Goal: Transaction & Acquisition: Book appointment/travel/reservation

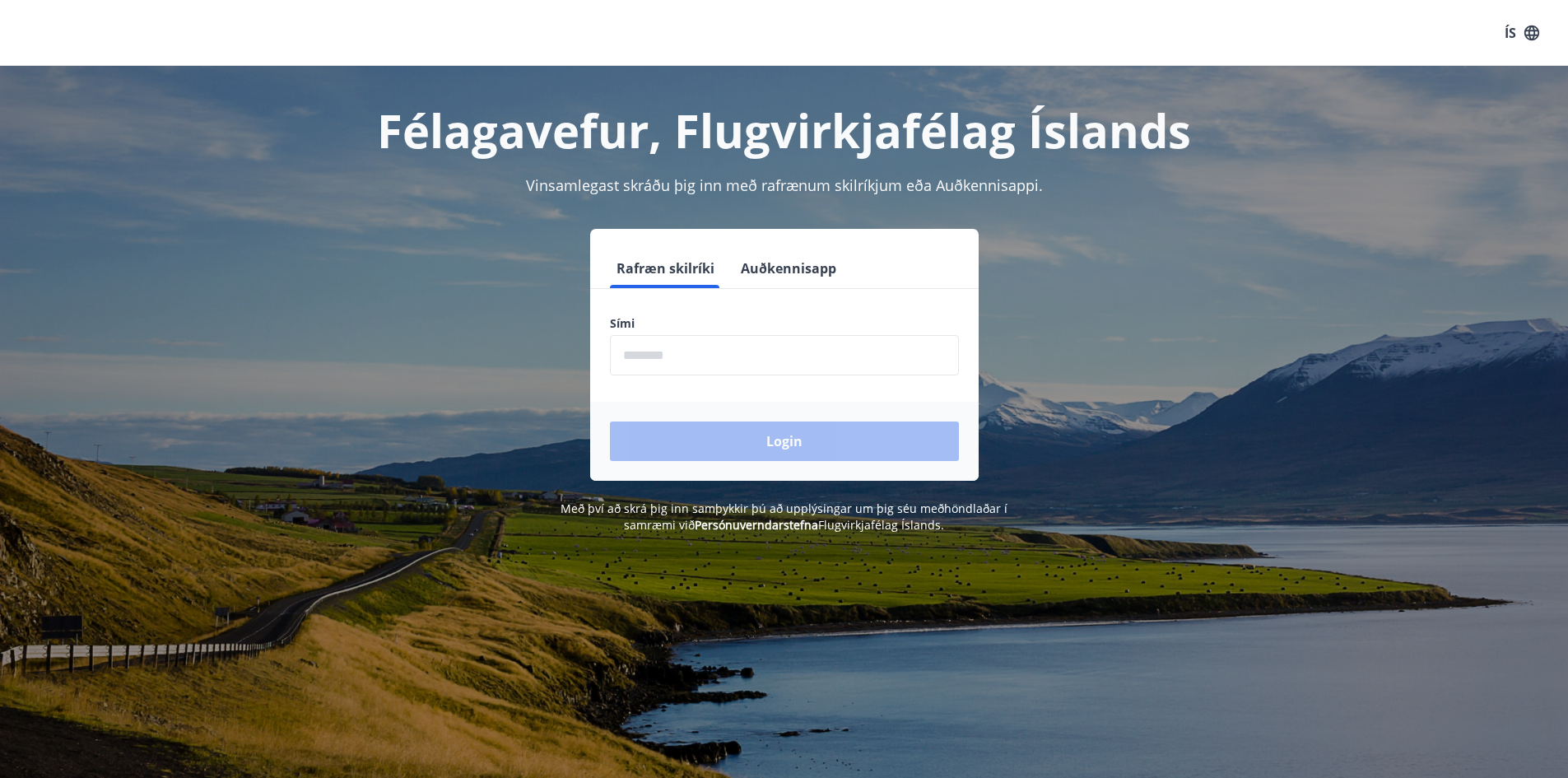
click at [697, 359] on input "phone" at bounding box center [784, 355] width 349 height 40
type input "********"
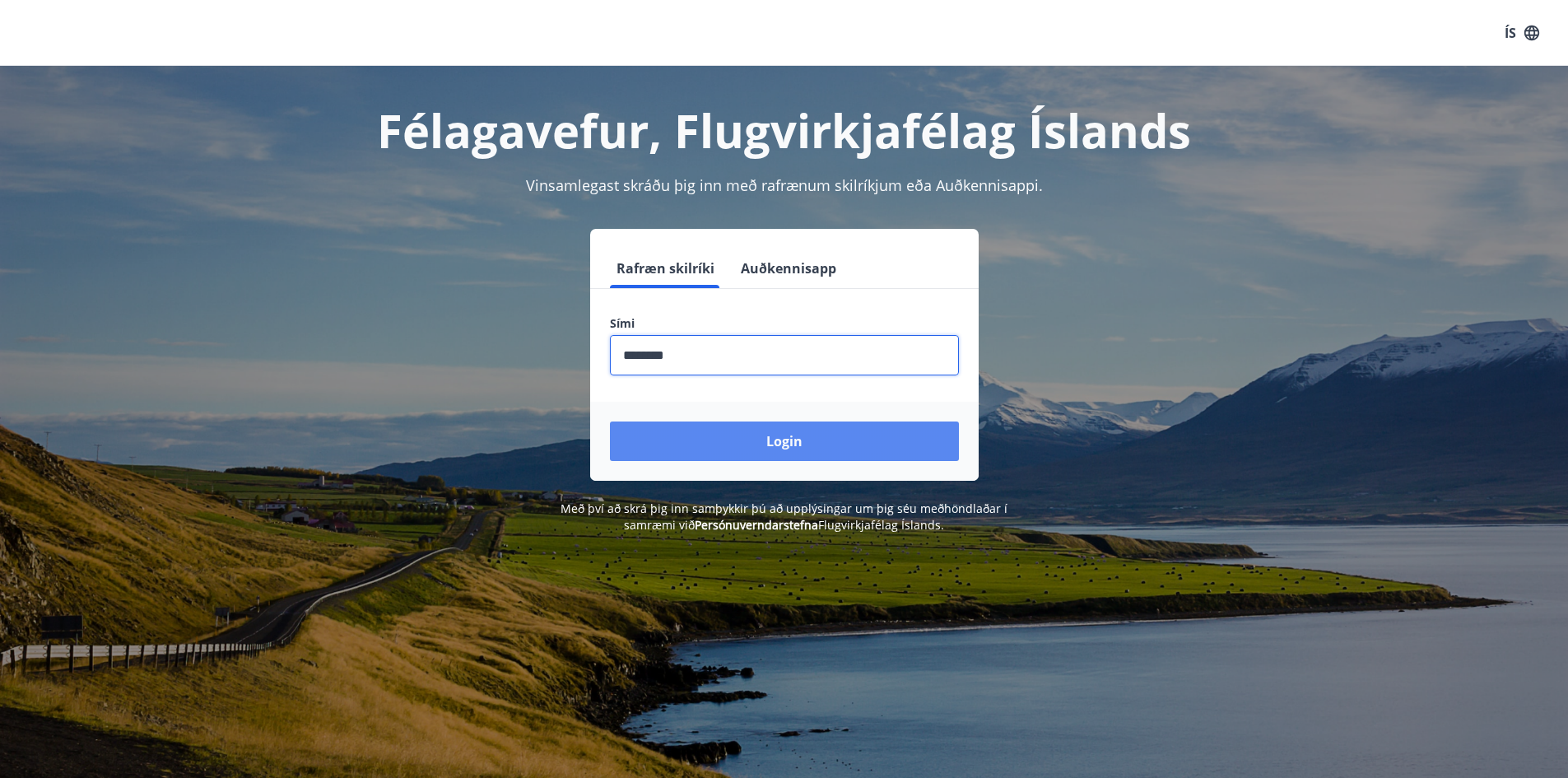
click at [776, 442] on button "Login" at bounding box center [784, 441] width 349 height 39
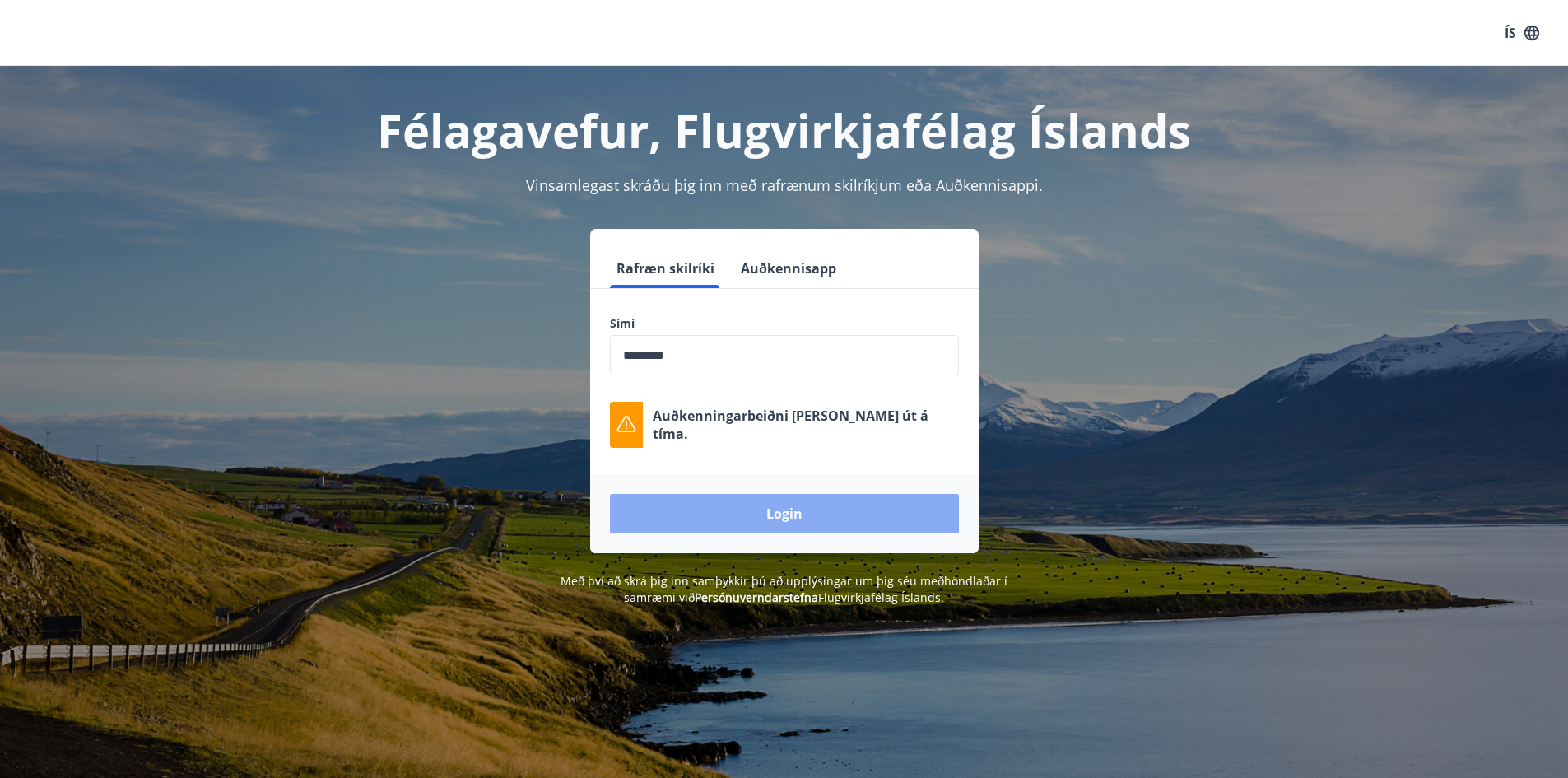
click at [772, 510] on button "Login" at bounding box center [784, 513] width 349 height 39
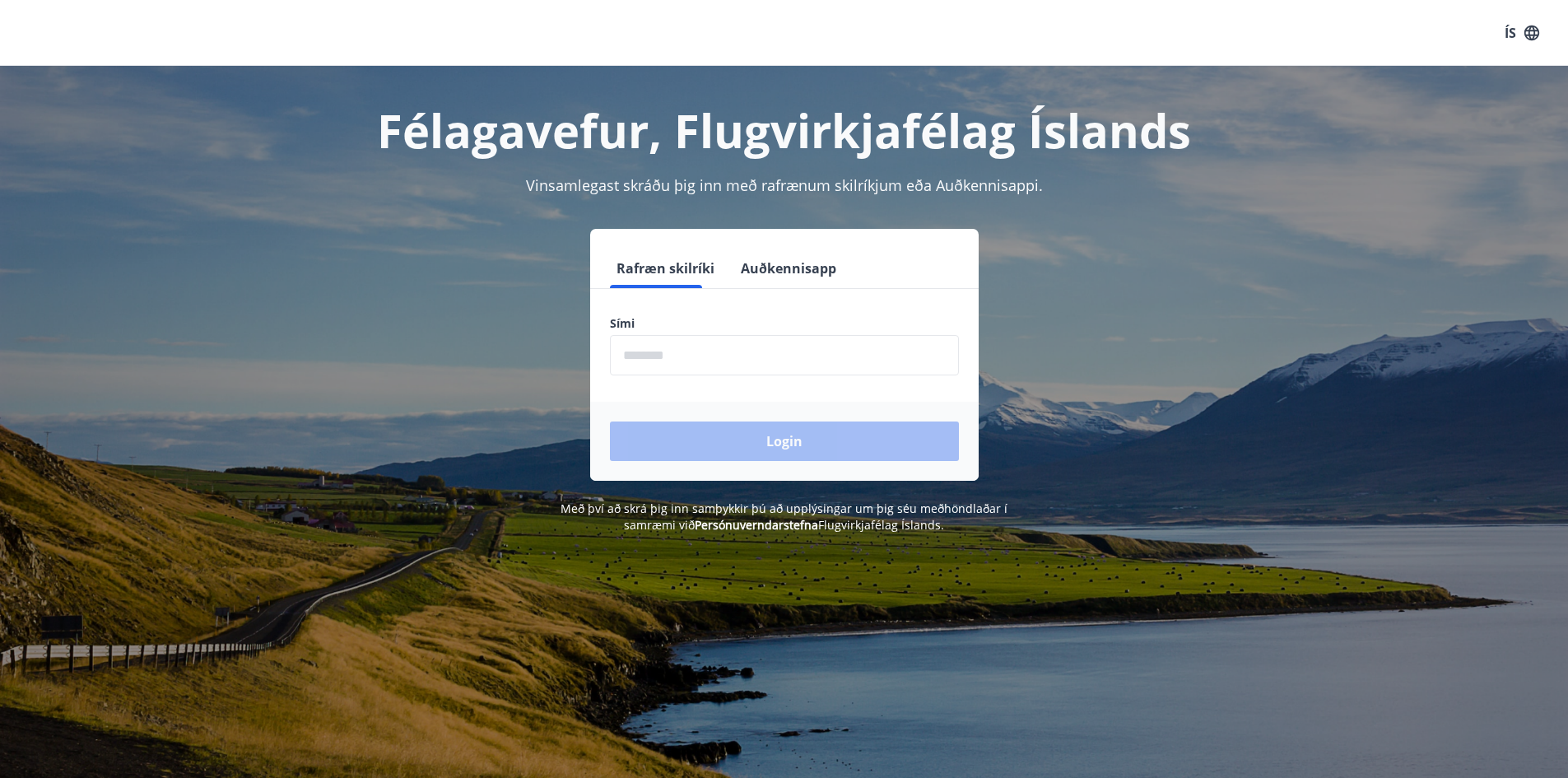
click at [732, 357] on input "phone" at bounding box center [784, 355] width 349 height 40
type input "********"
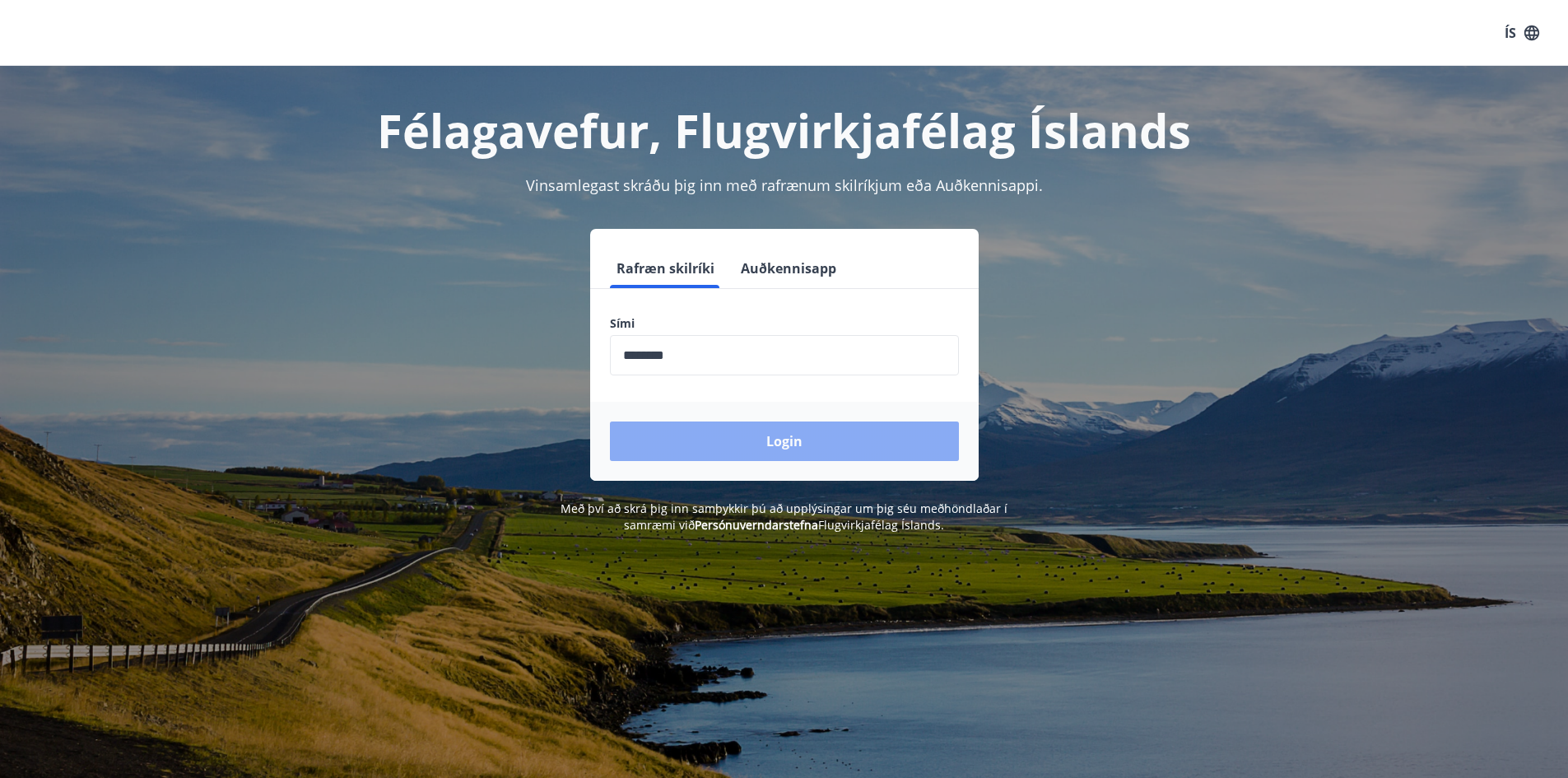
click at [773, 443] on button "Login" at bounding box center [784, 441] width 349 height 39
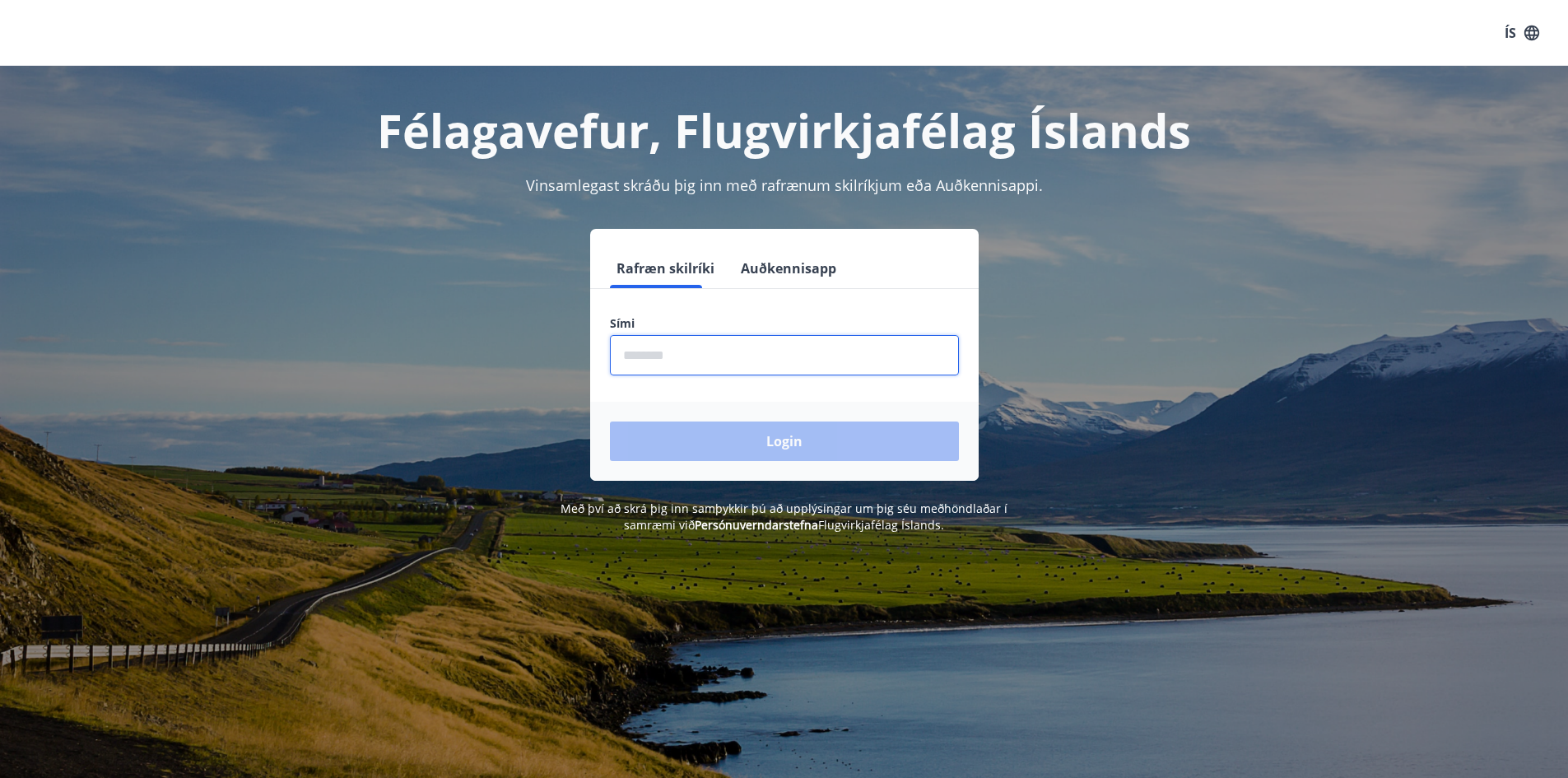
click at [670, 358] on input "phone" at bounding box center [784, 355] width 349 height 40
type input "********"
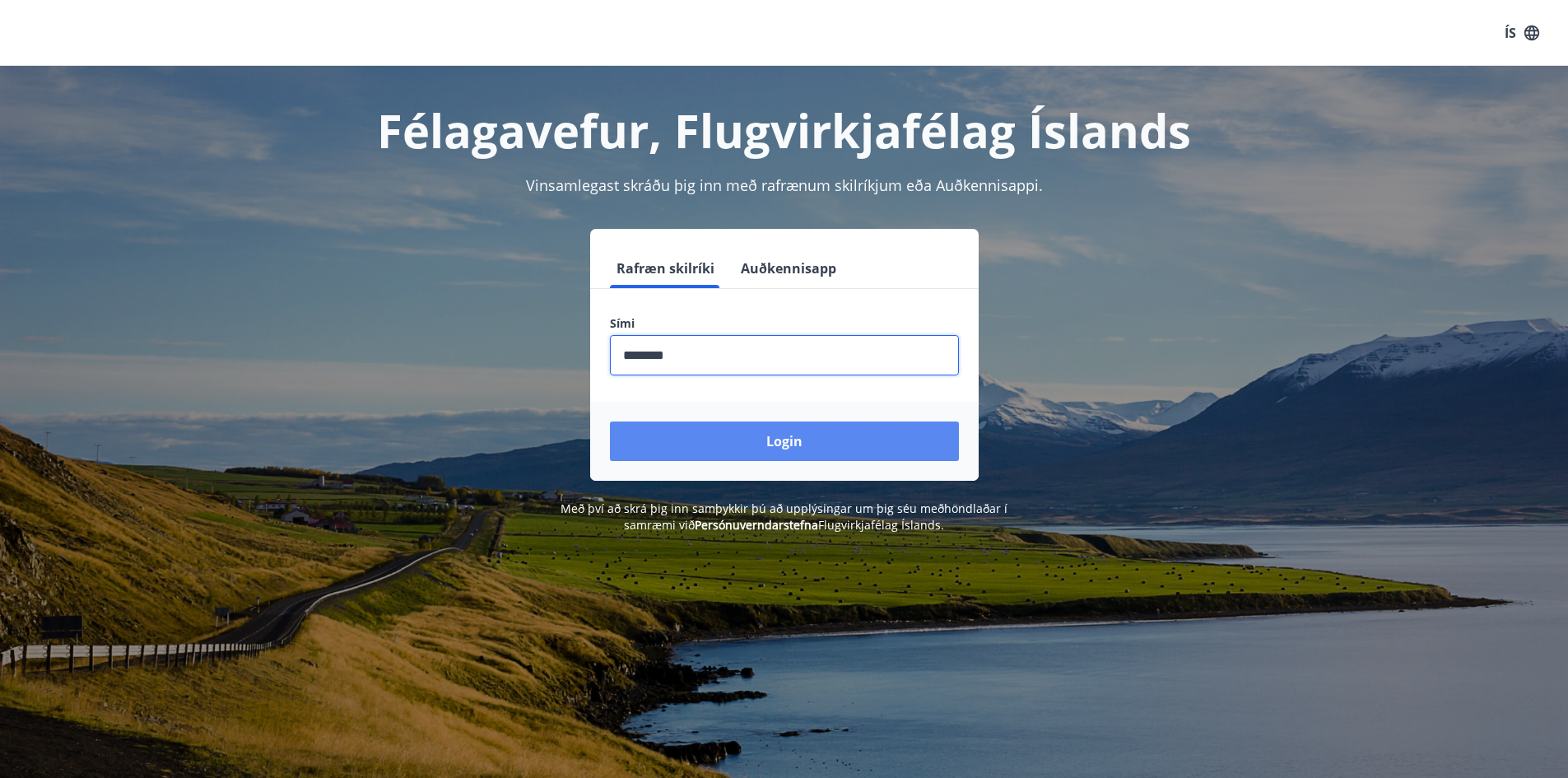
click at [776, 445] on button "Login" at bounding box center [784, 441] width 349 height 39
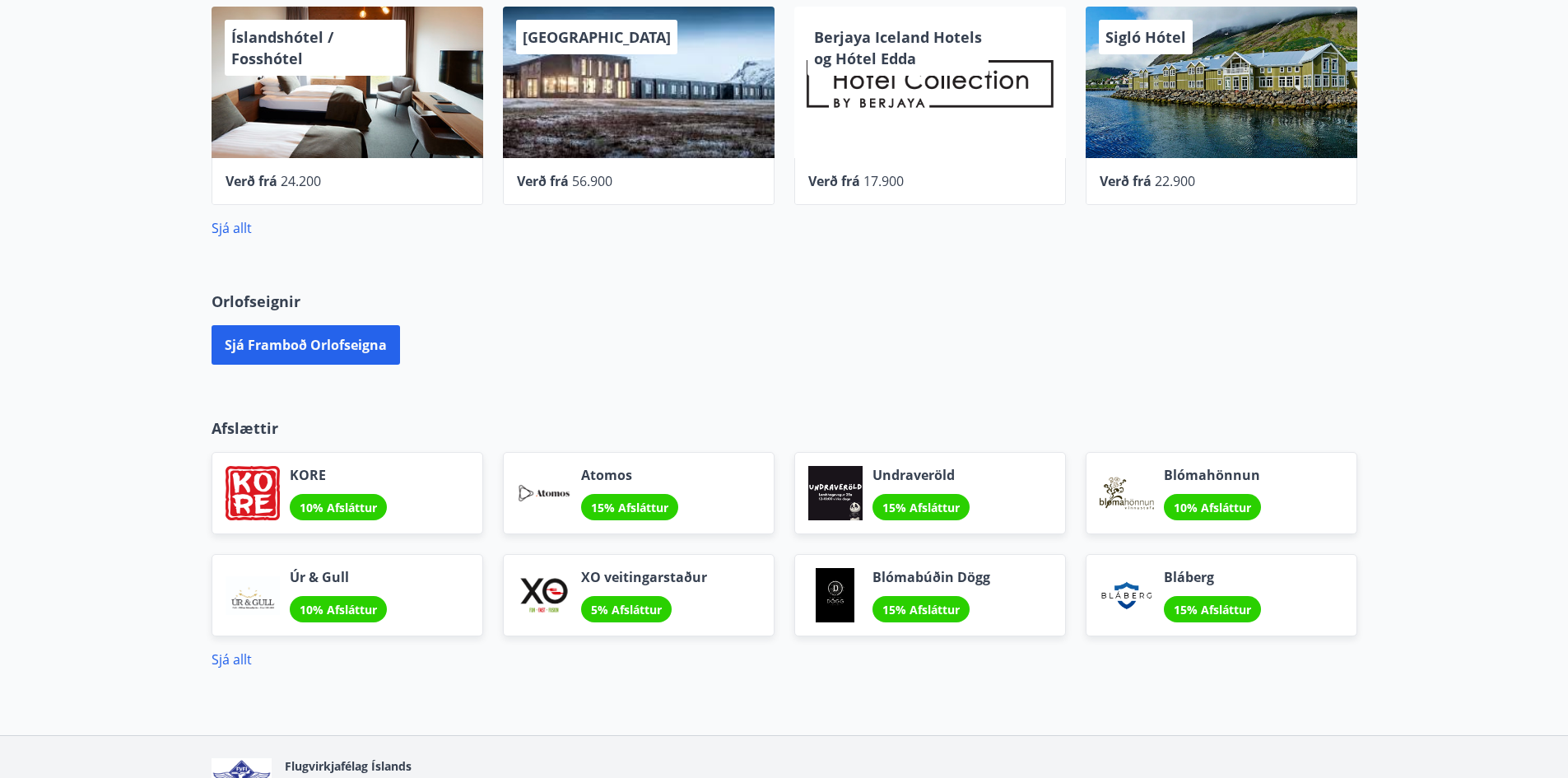
scroll to position [842, 0]
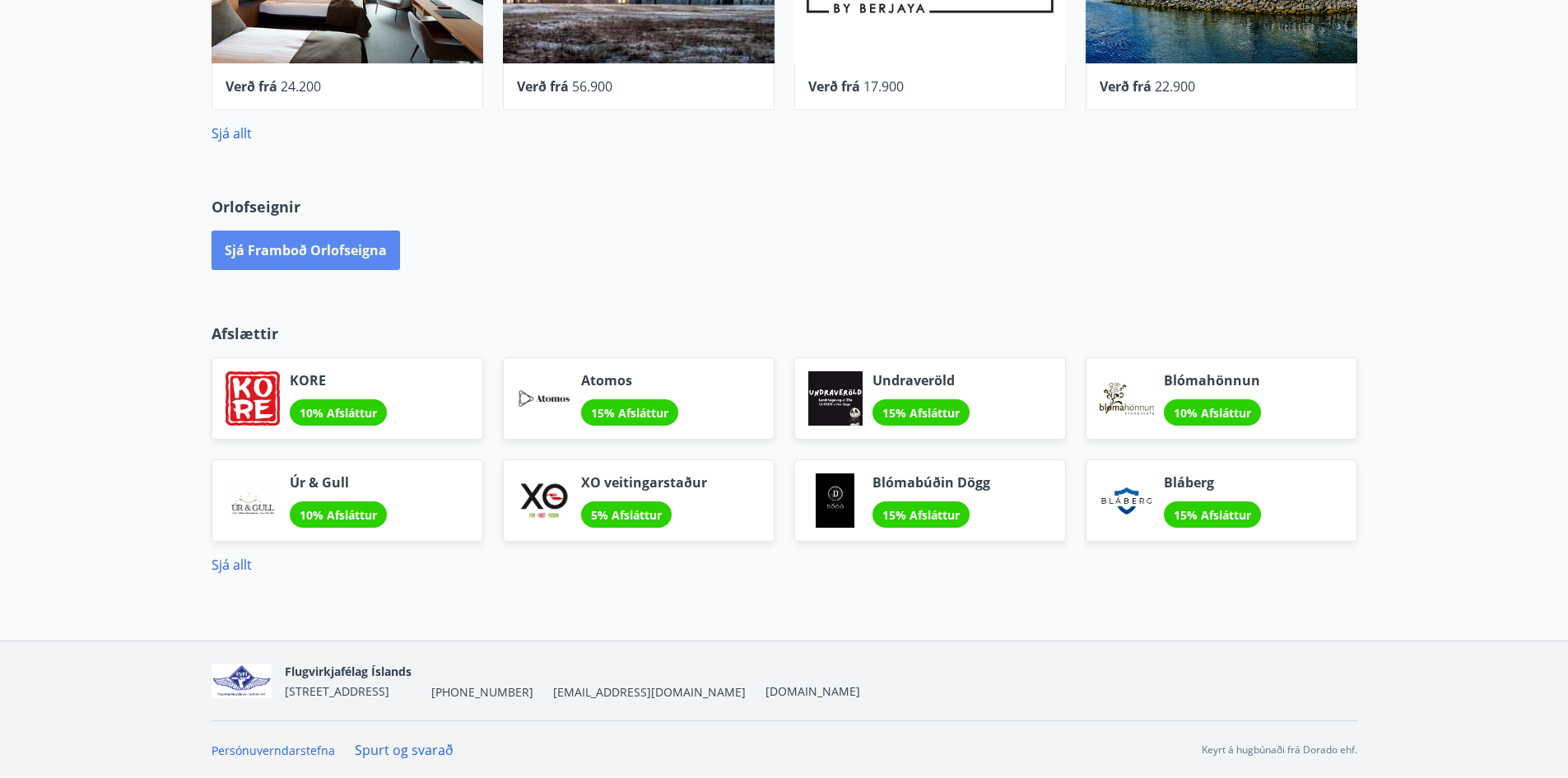
click at [336, 248] on button "Sjá framboð orlofseigna" at bounding box center [306, 250] width 188 height 39
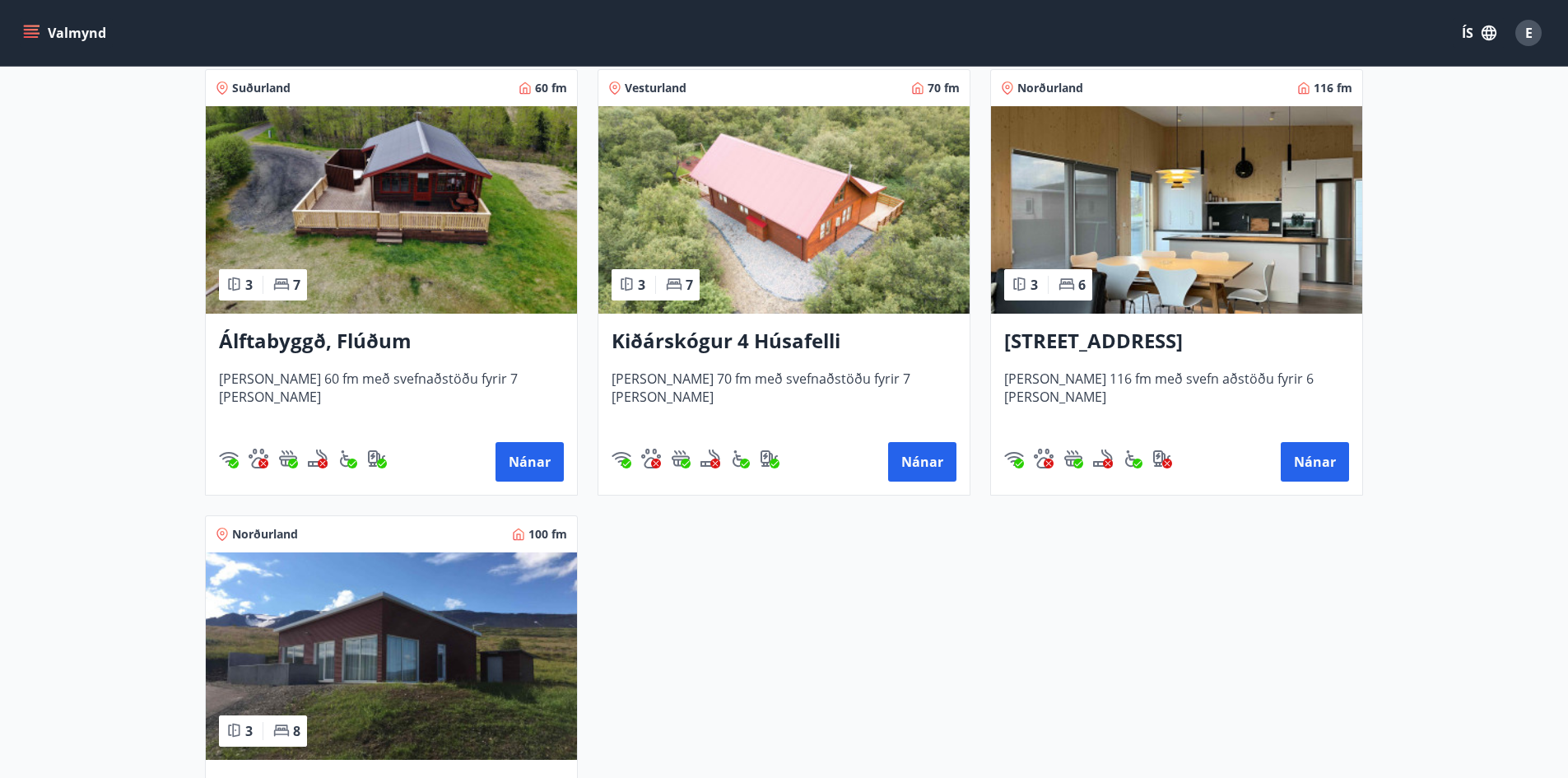
scroll to position [113, 0]
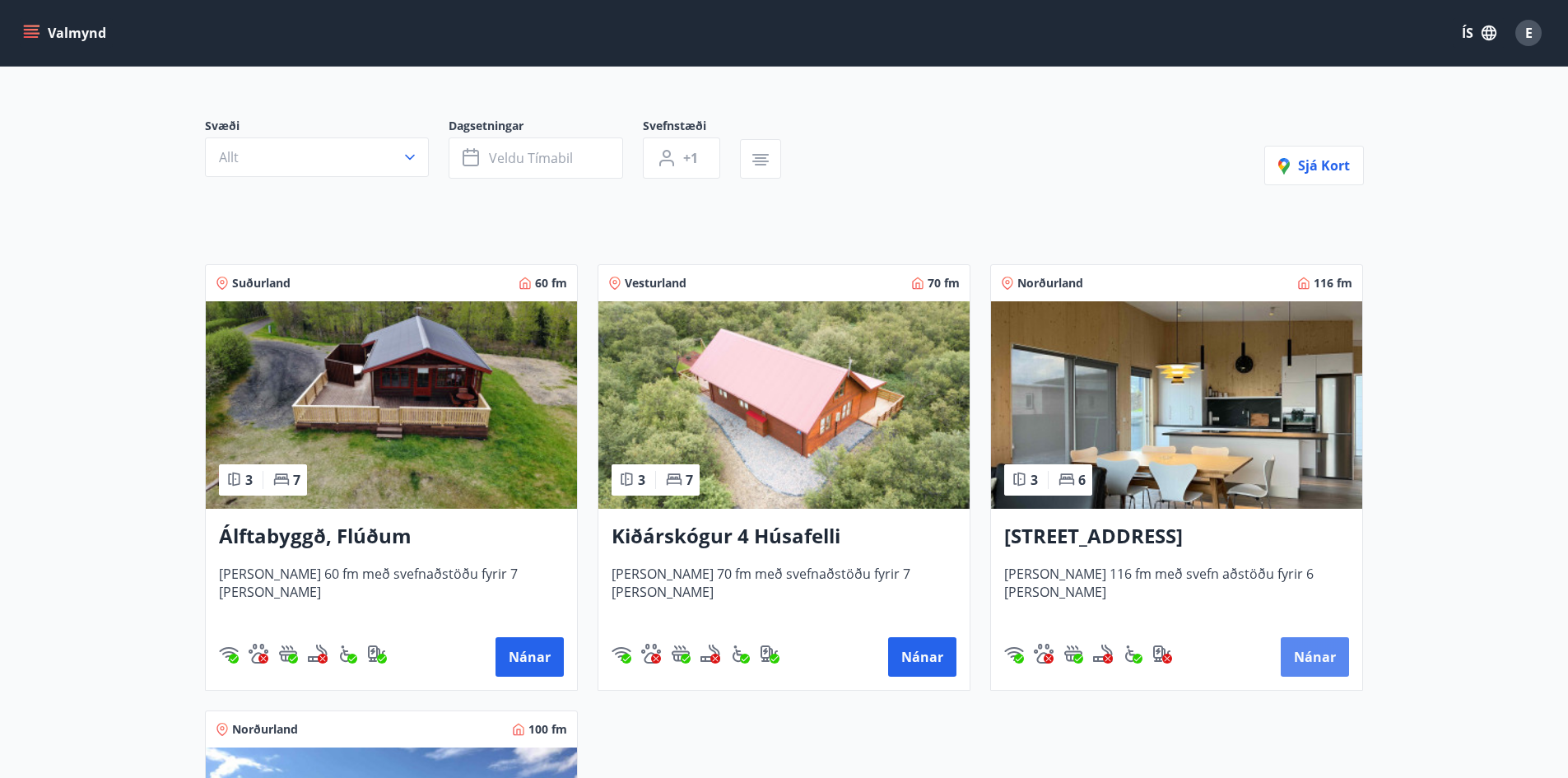
click at [1324, 655] on button "Nánar" at bounding box center [1314, 656] width 68 height 39
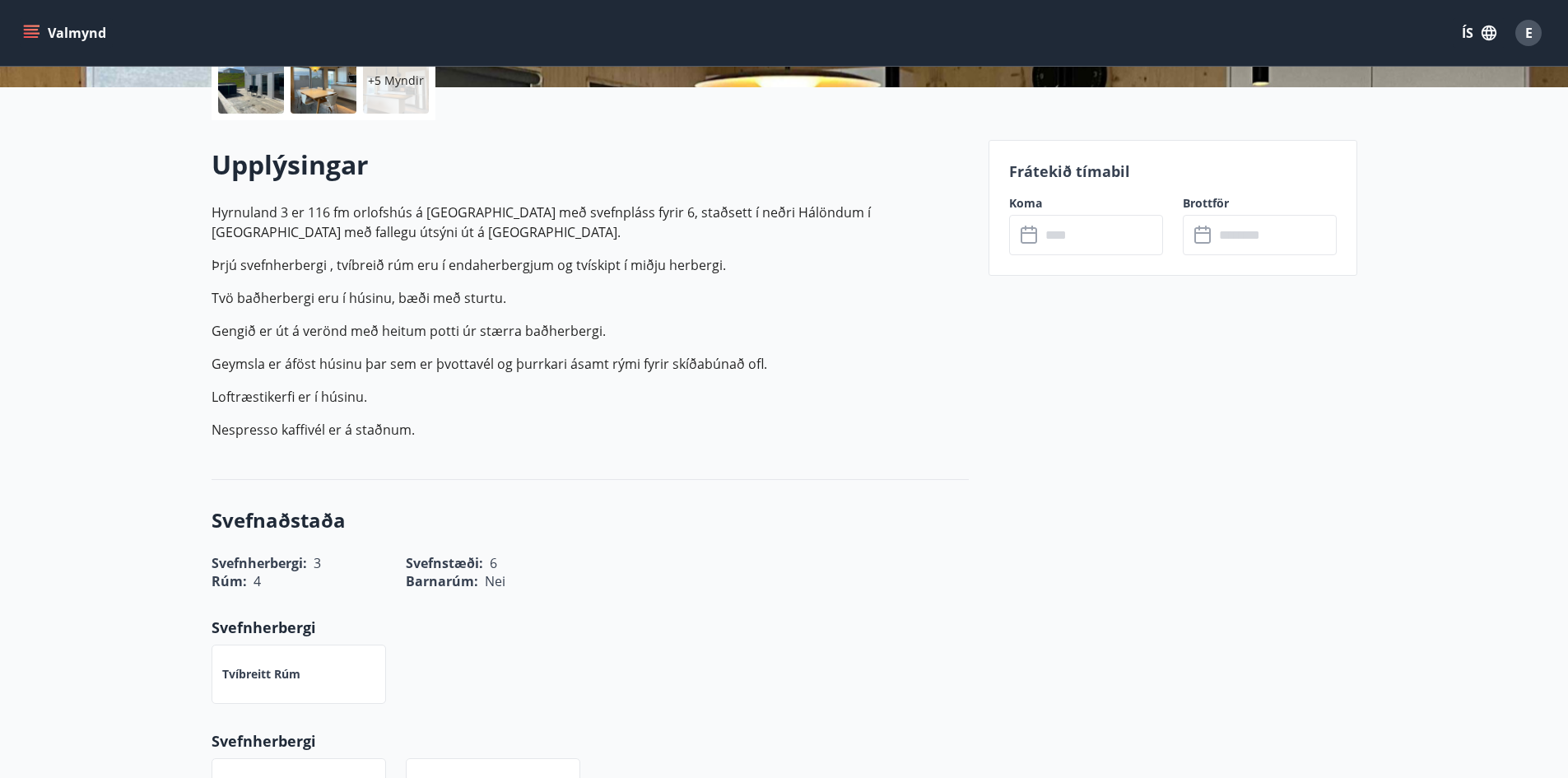
scroll to position [411, 0]
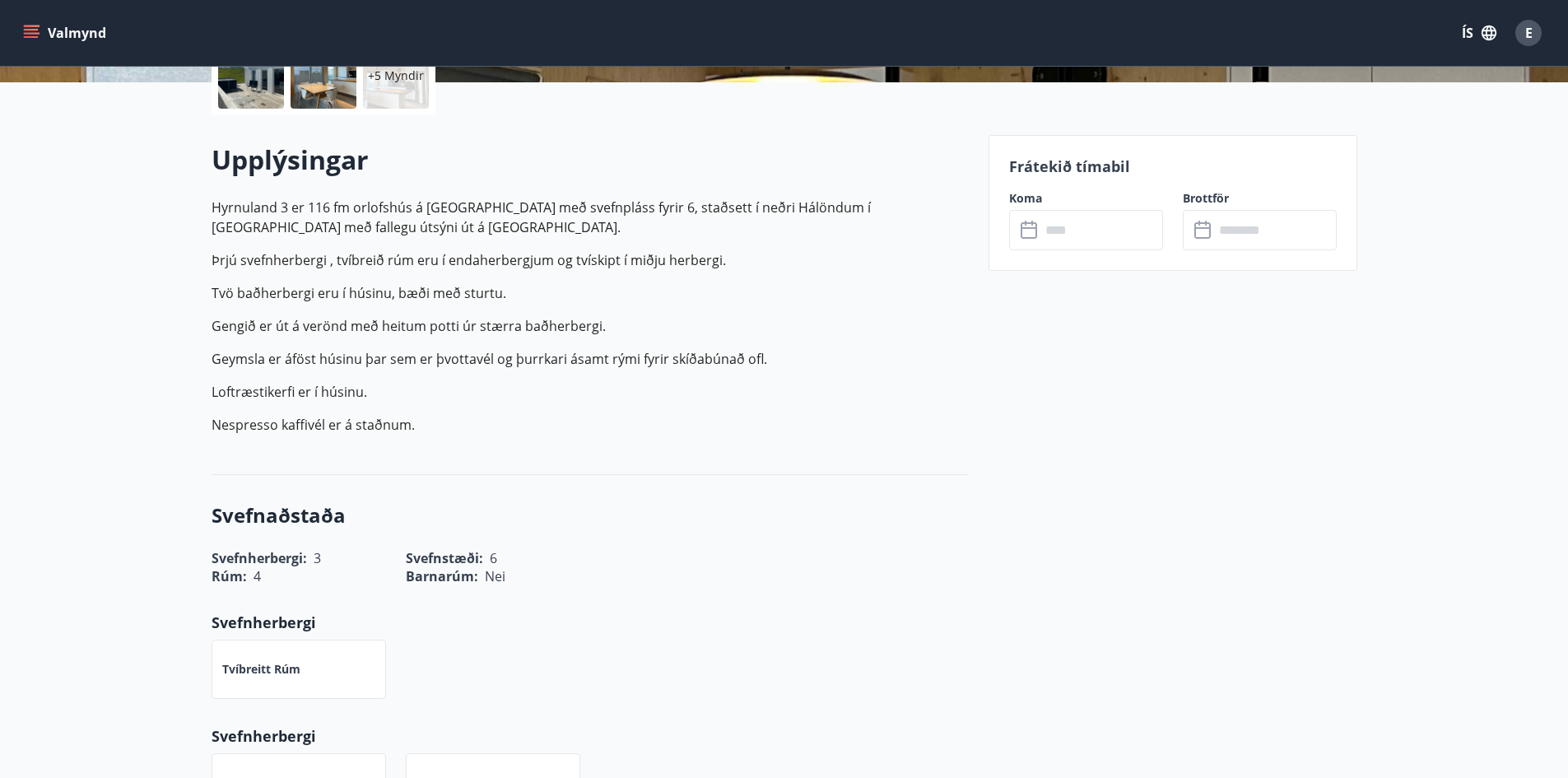
click at [1086, 222] on input "text" at bounding box center [1102, 230] width 123 height 40
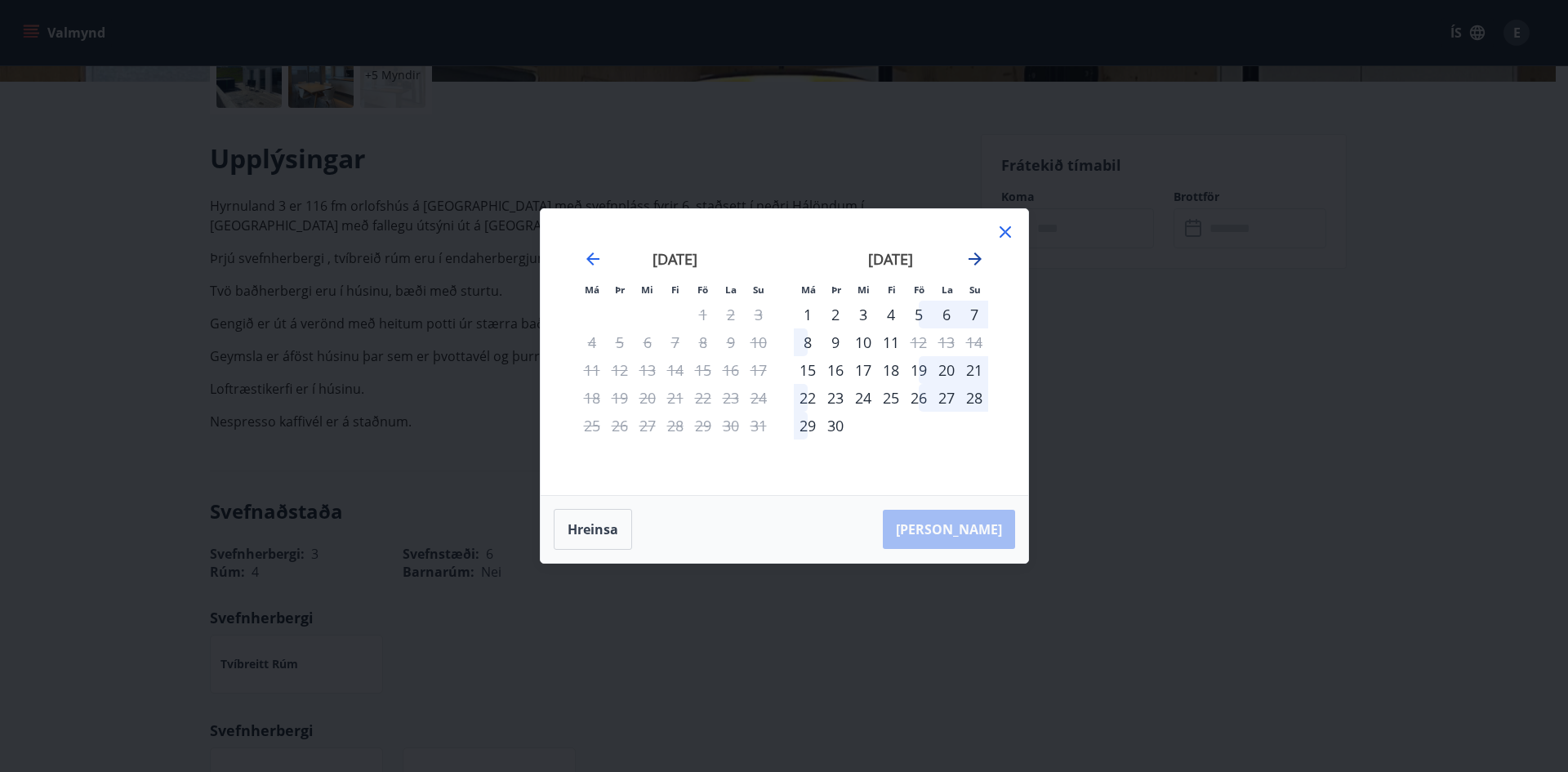
click at [979, 254] on icon "Move forward to switch to the next month." at bounding box center [975, 258] width 20 height 20
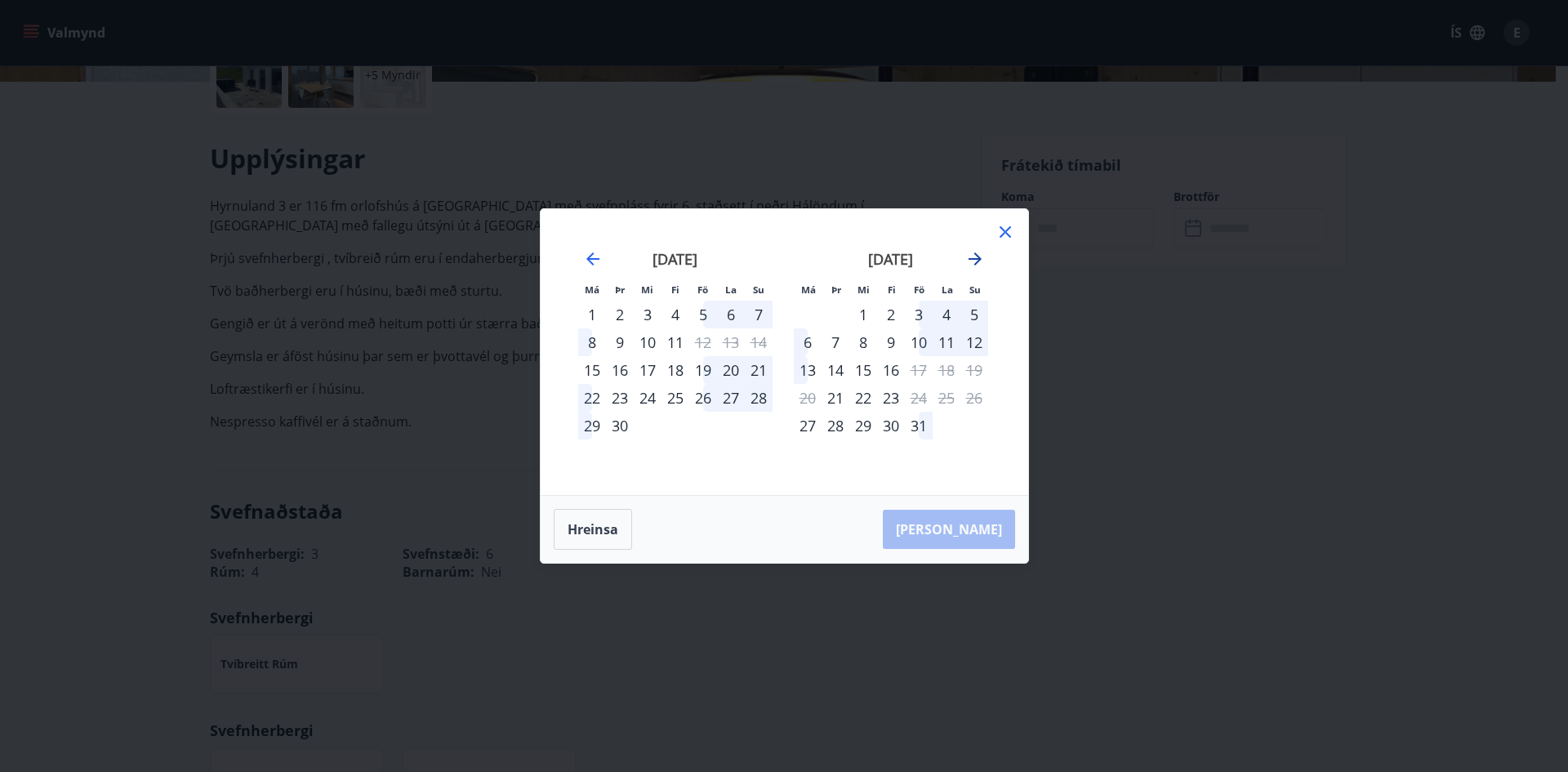
click at [979, 254] on icon "Move forward to switch to the next month." at bounding box center [975, 258] width 20 height 20
click at [890, 343] on div "6" at bounding box center [890, 341] width 28 height 28
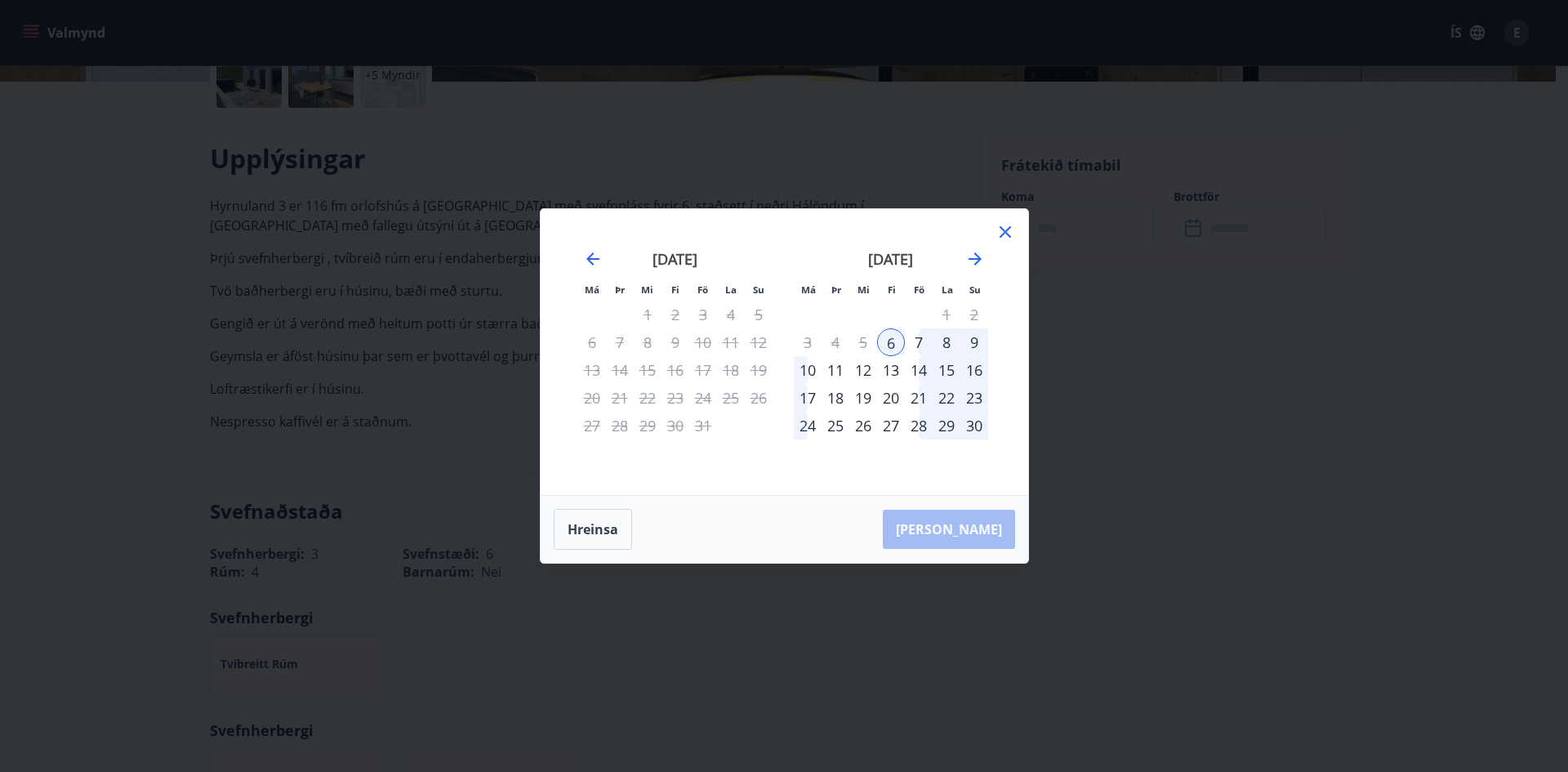
click at [972, 341] on div "9" at bounding box center [974, 341] width 28 height 28
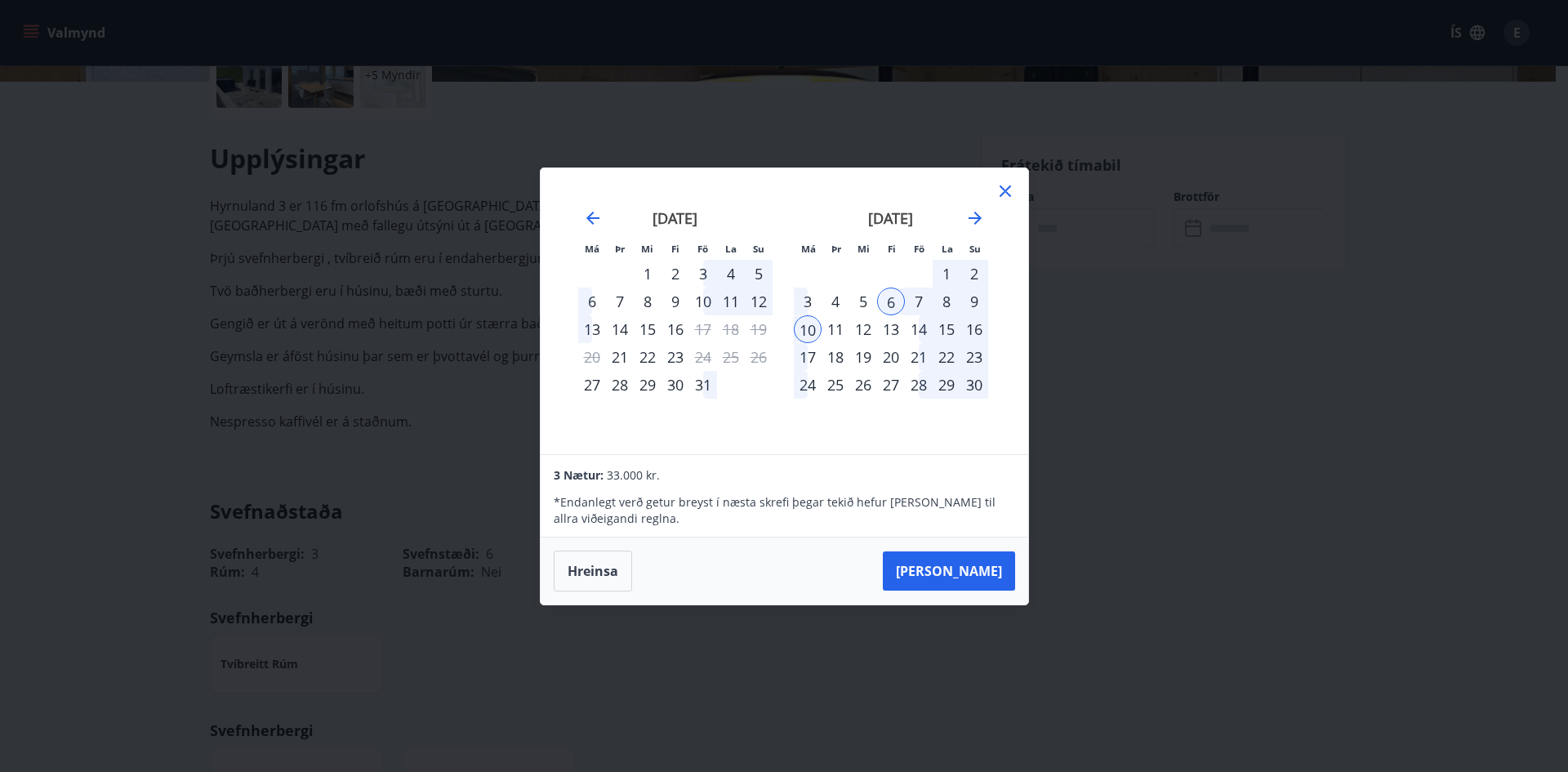
click at [976, 300] on div "9" at bounding box center [974, 301] width 28 height 28
click at [888, 299] on div "6" at bounding box center [890, 301] width 28 height 28
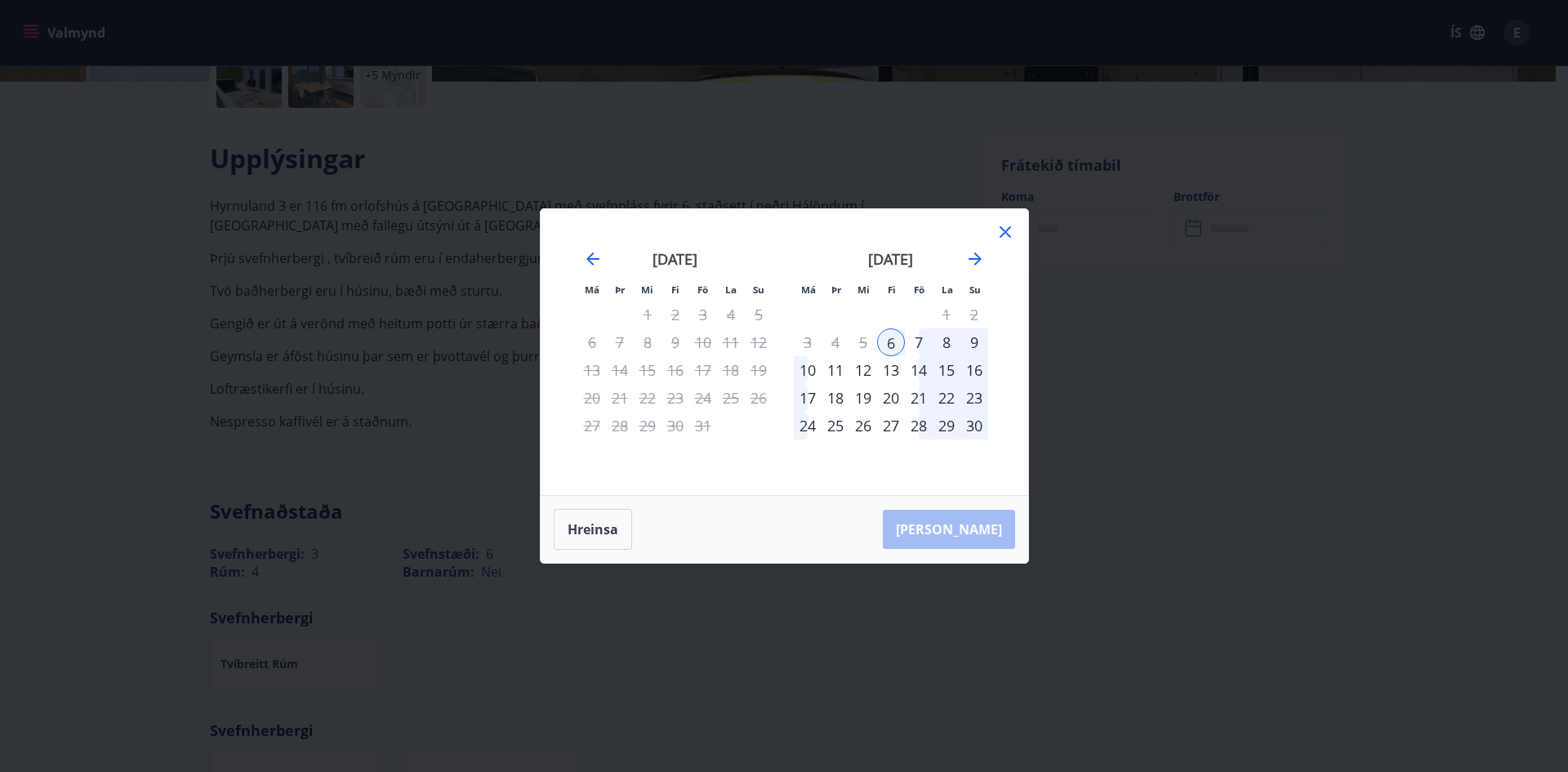
click at [977, 340] on div "9" at bounding box center [974, 341] width 28 height 28
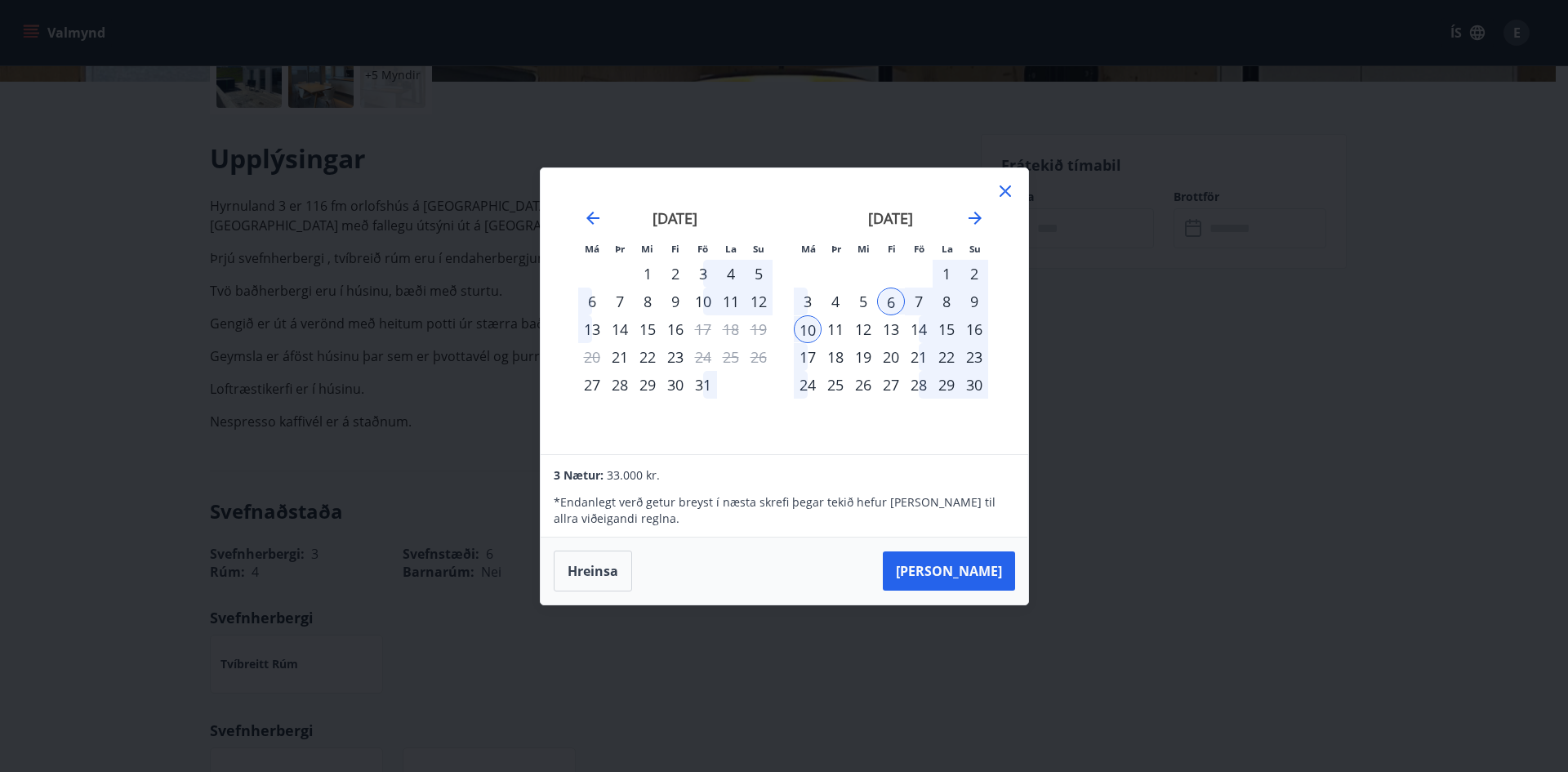
click at [886, 302] on div "6" at bounding box center [890, 301] width 28 height 28
click at [973, 301] on div "9" at bounding box center [974, 301] width 28 height 28
click at [946, 299] on div "8" at bounding box center [946, 301] width 28 height 28
click at [887, 301] on div "6" at bounding box center [890, 301] width 28 height 28
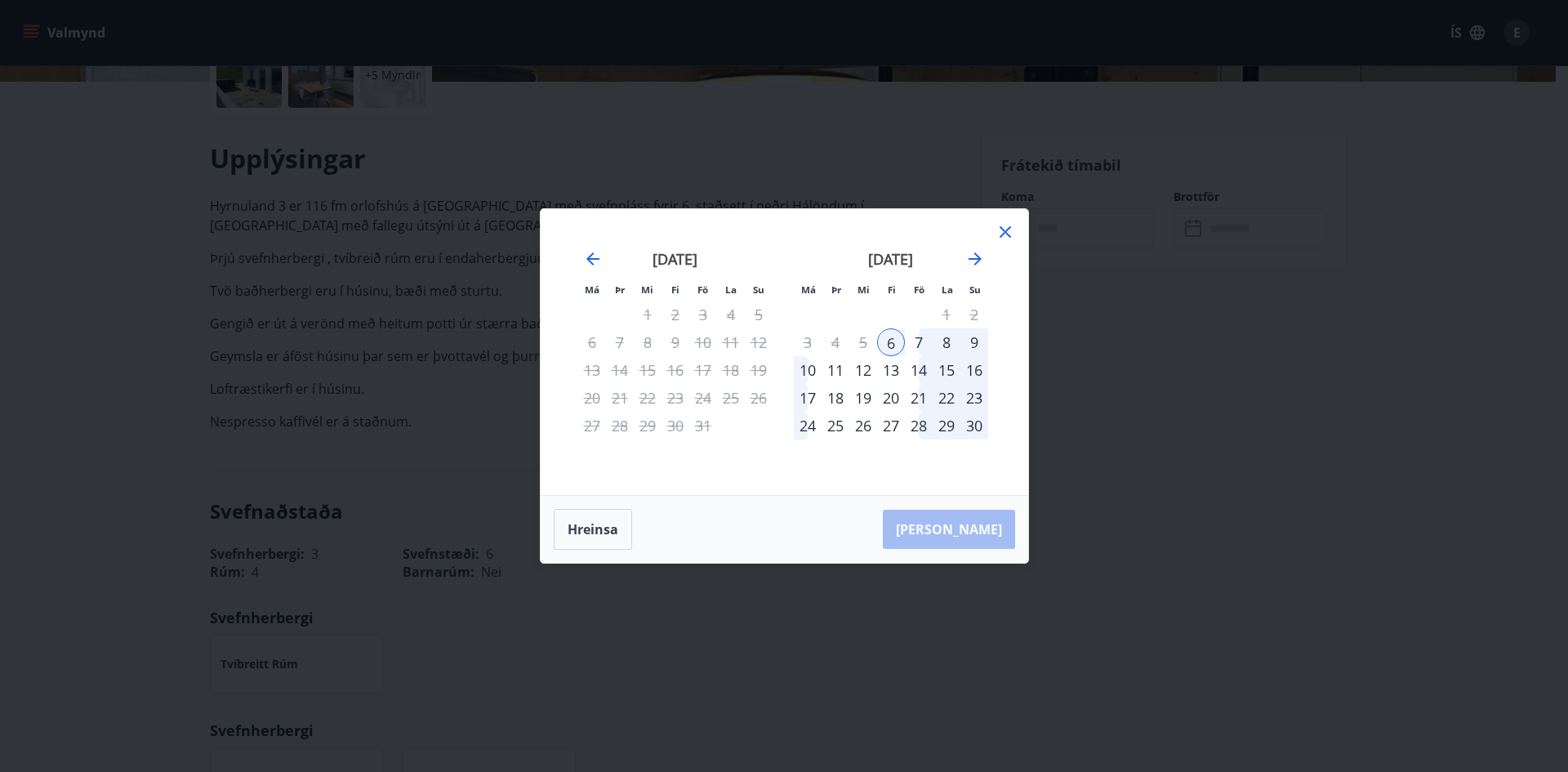
click at [972, 339] on div "9" at bounding box center [974, 341] width 28 height 28
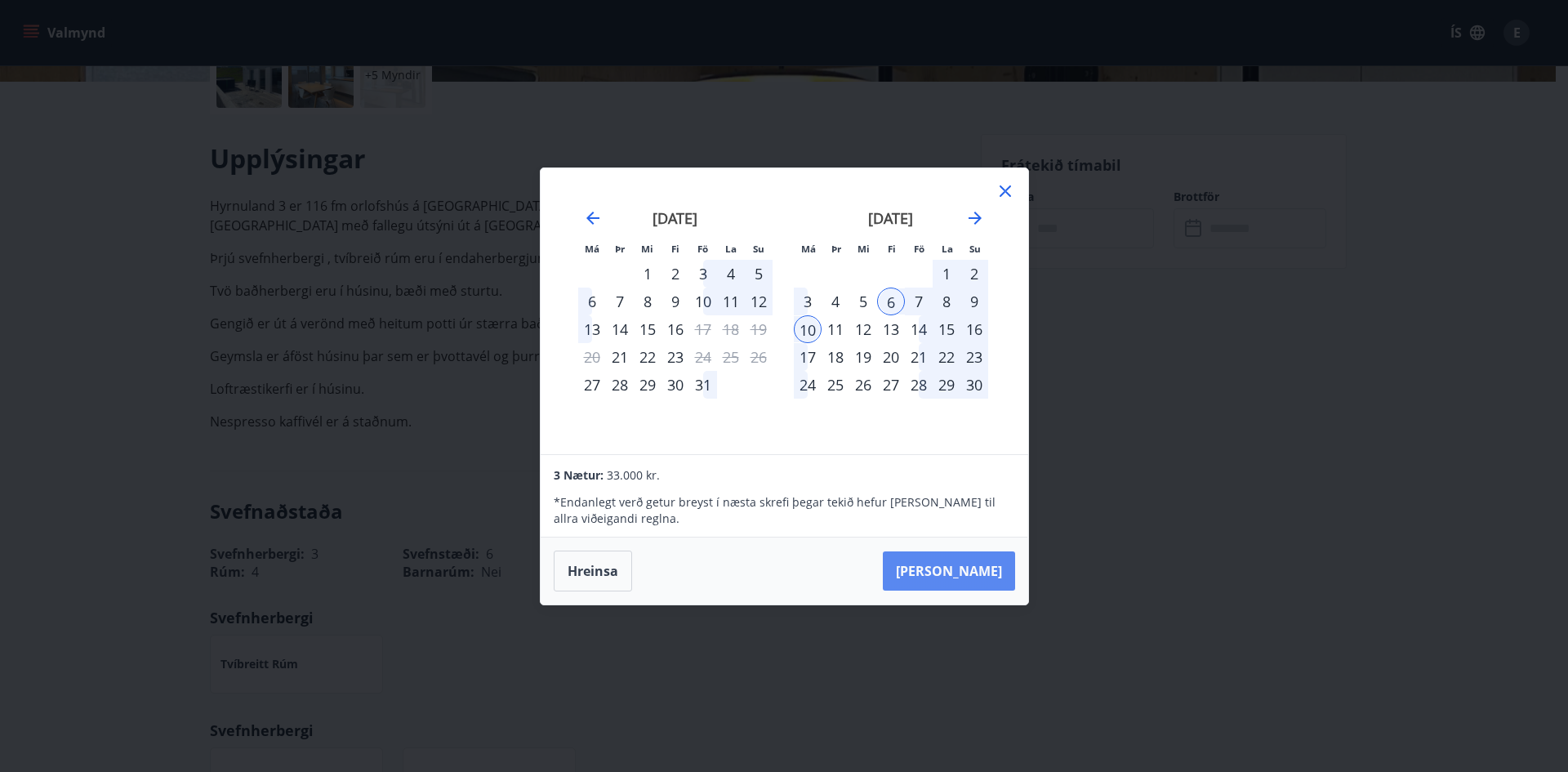
click at [976, 573] on button "[PERSON_NAME]" at bounding box center [948, 570] width 132 height 39
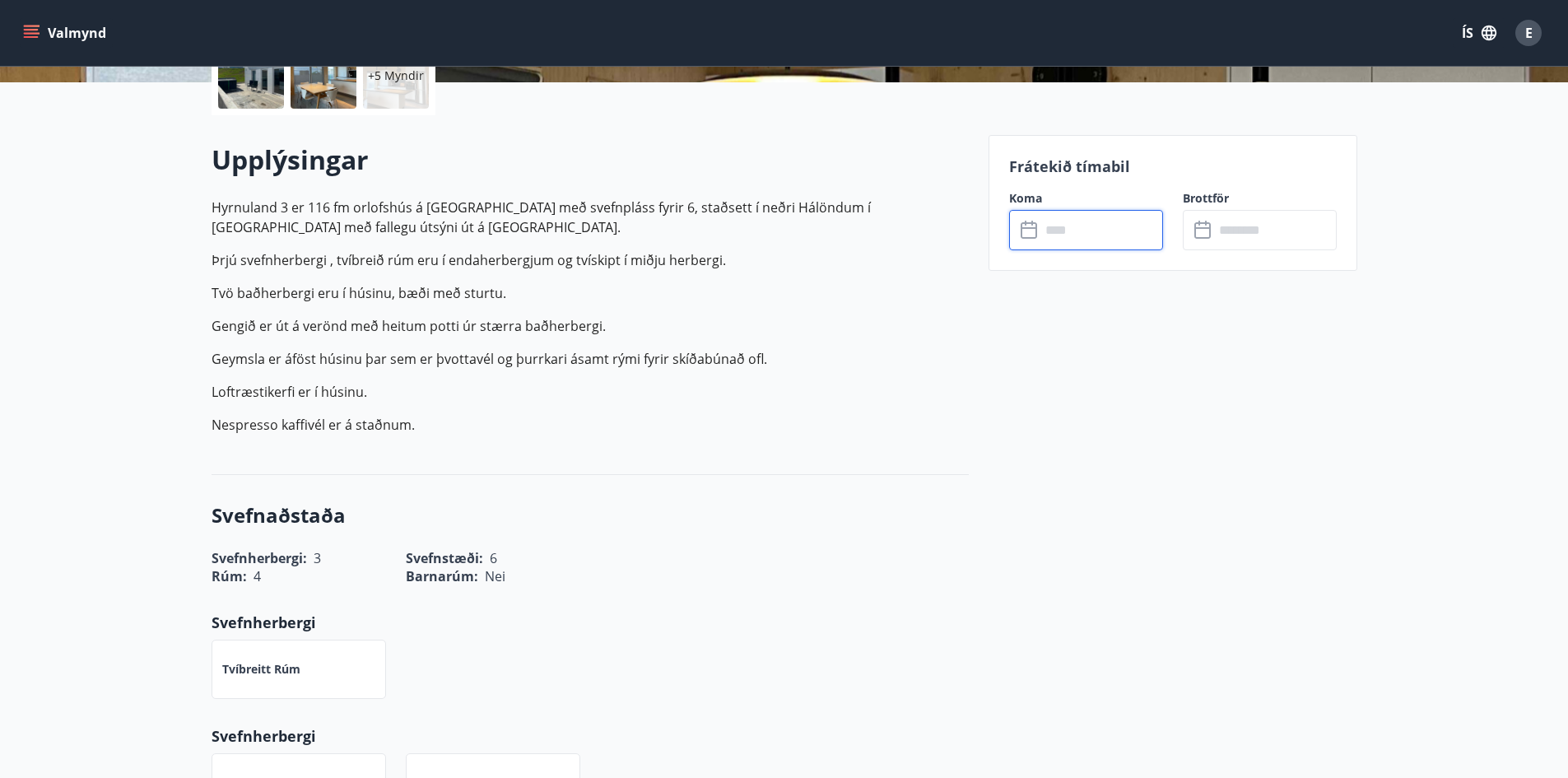
type input "******"
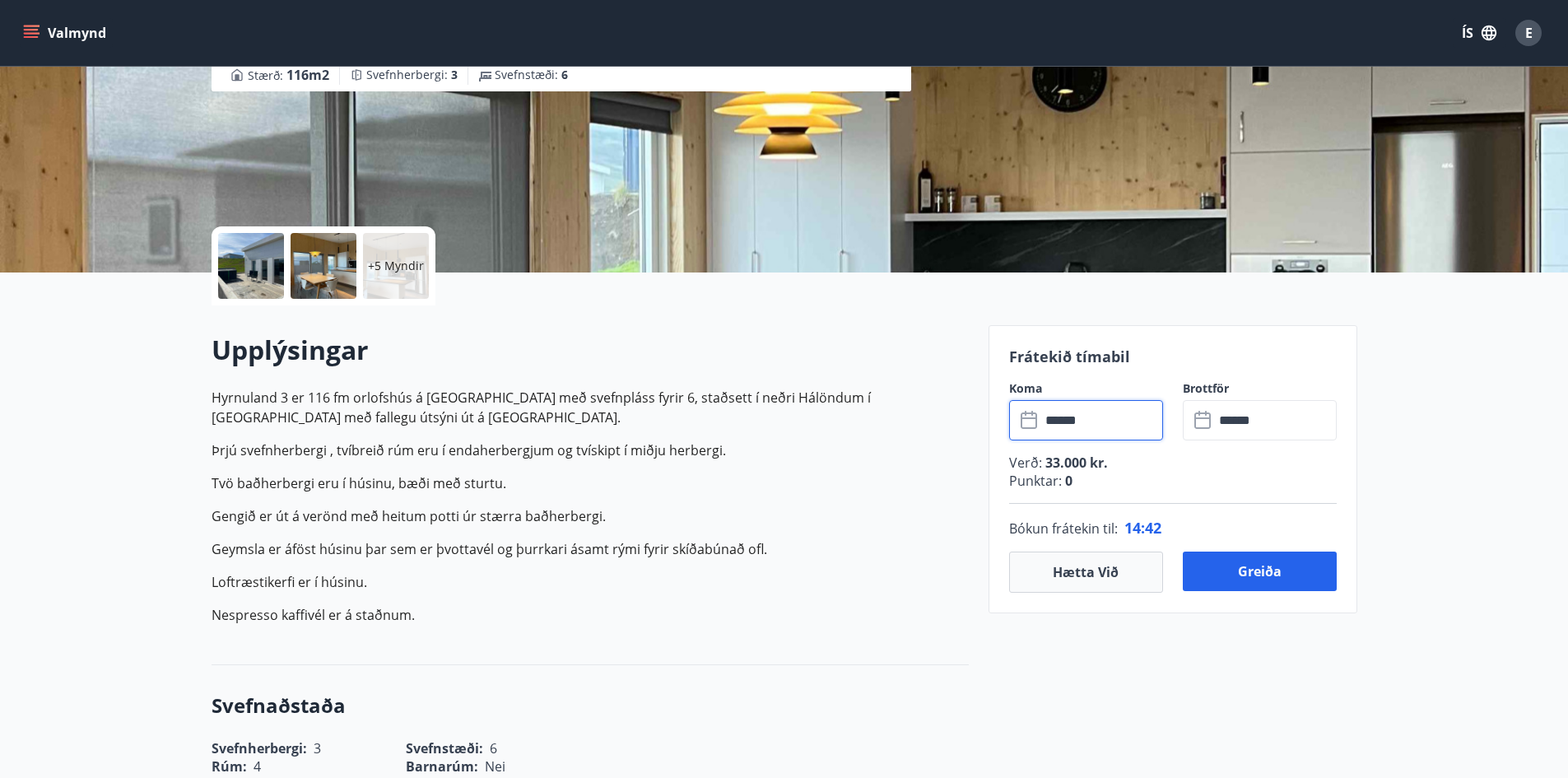
scroll to position [304, 0]
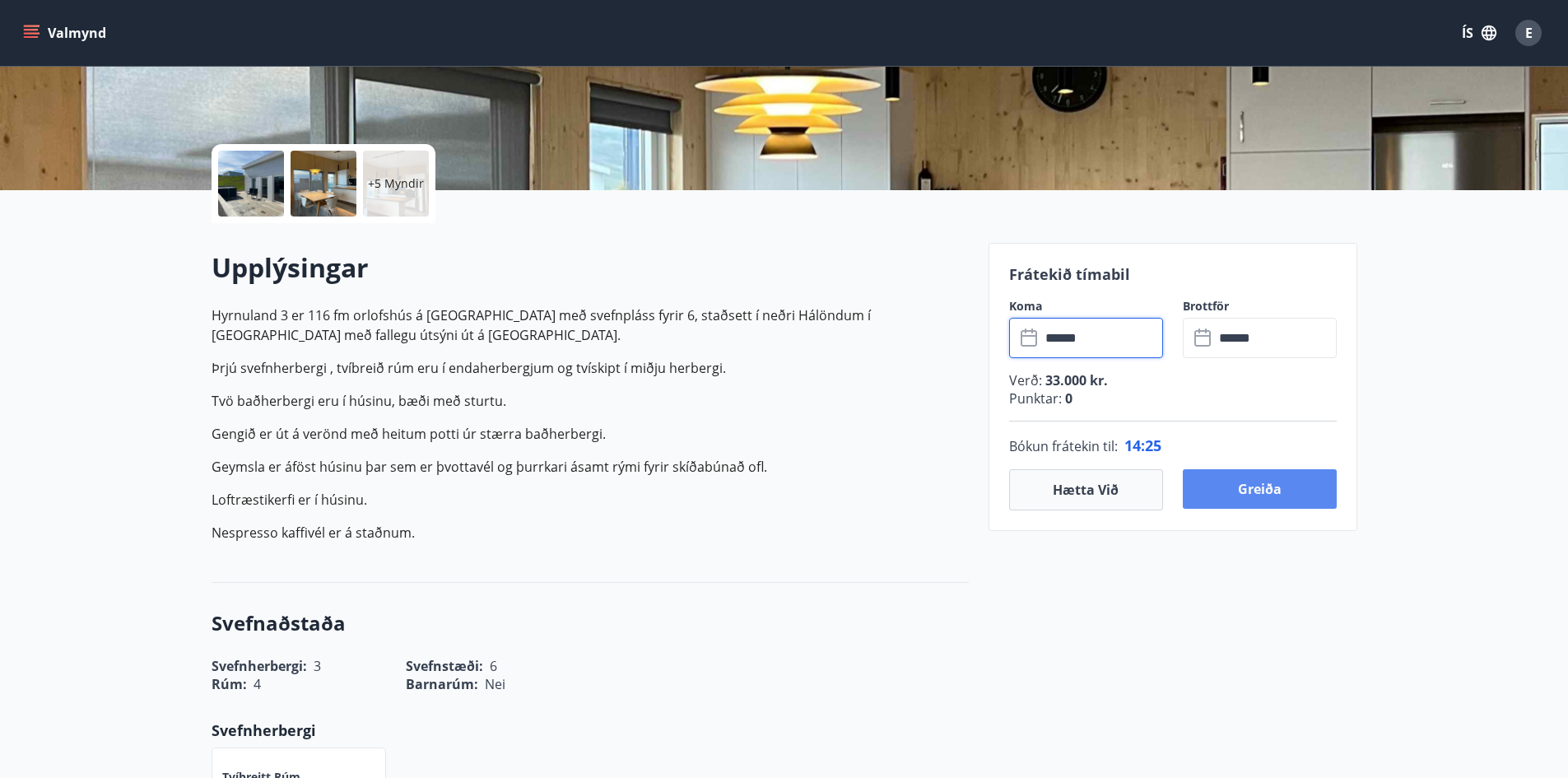
click at [1256, 487] on button "Greiða" at bounding box center [1260, 488] width 154 height 39
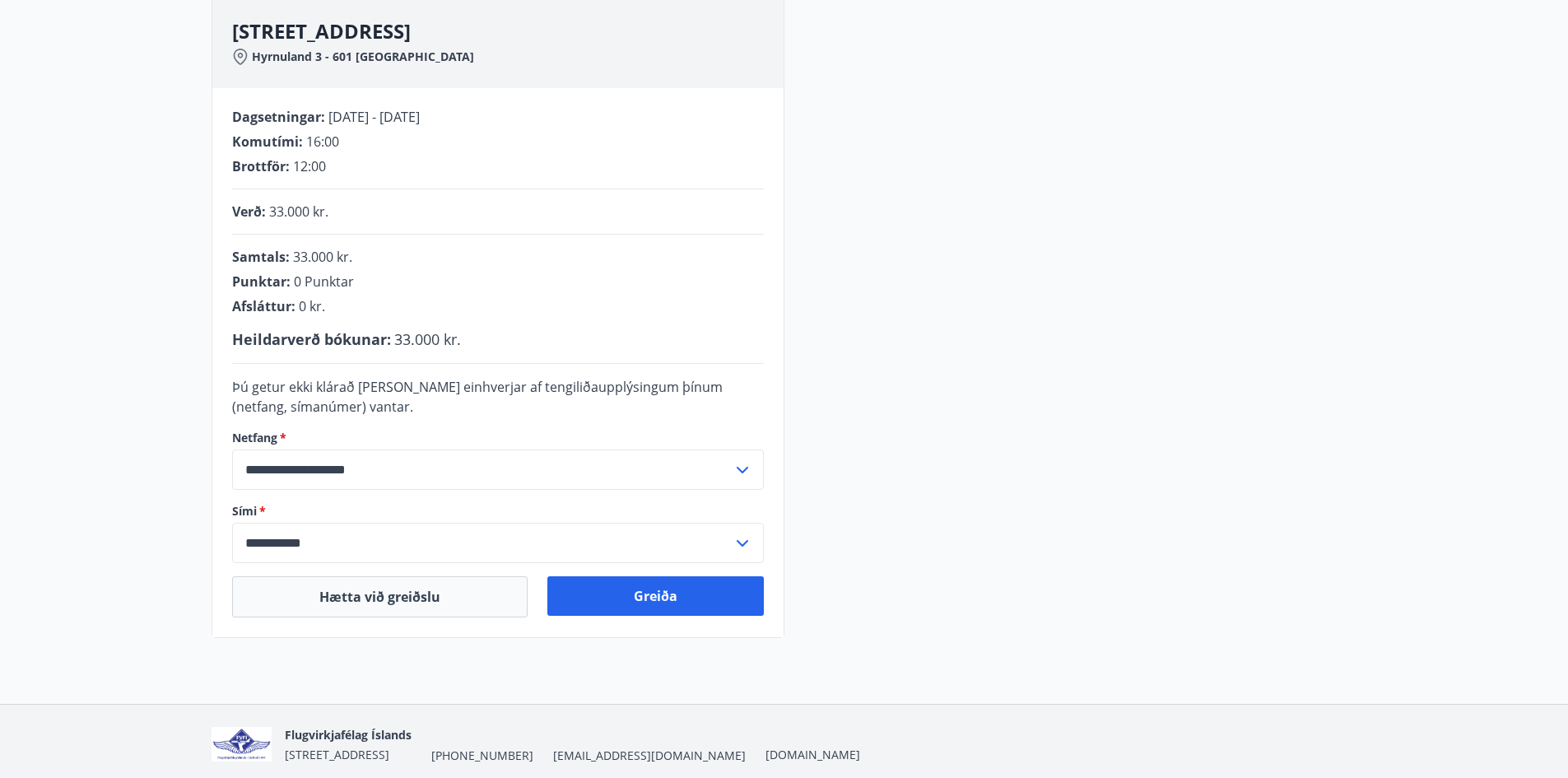
scroll to position [310, 0]
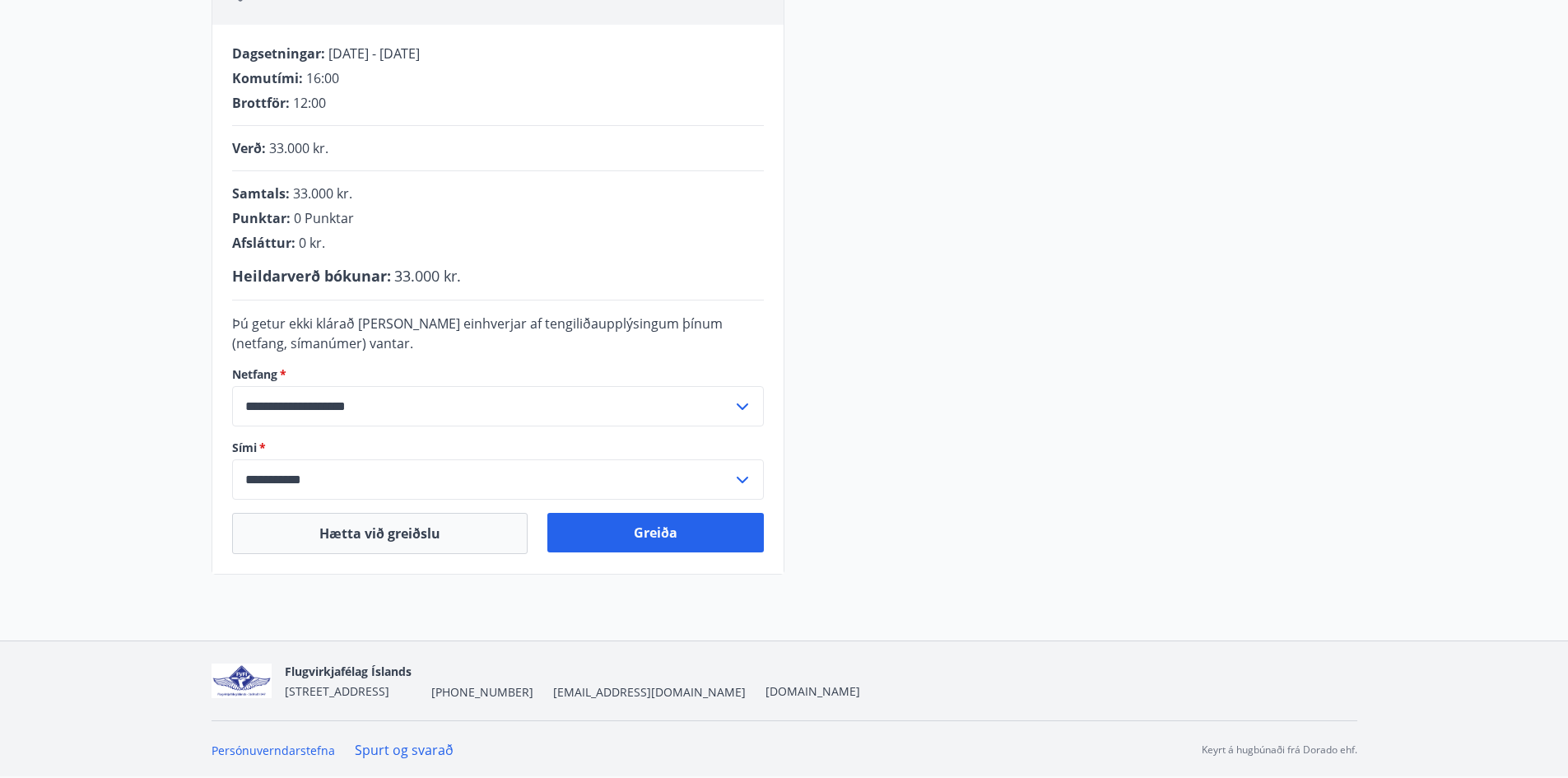
click at [739, 406] on icon at bounding box center [743, 406] width 12 height 7
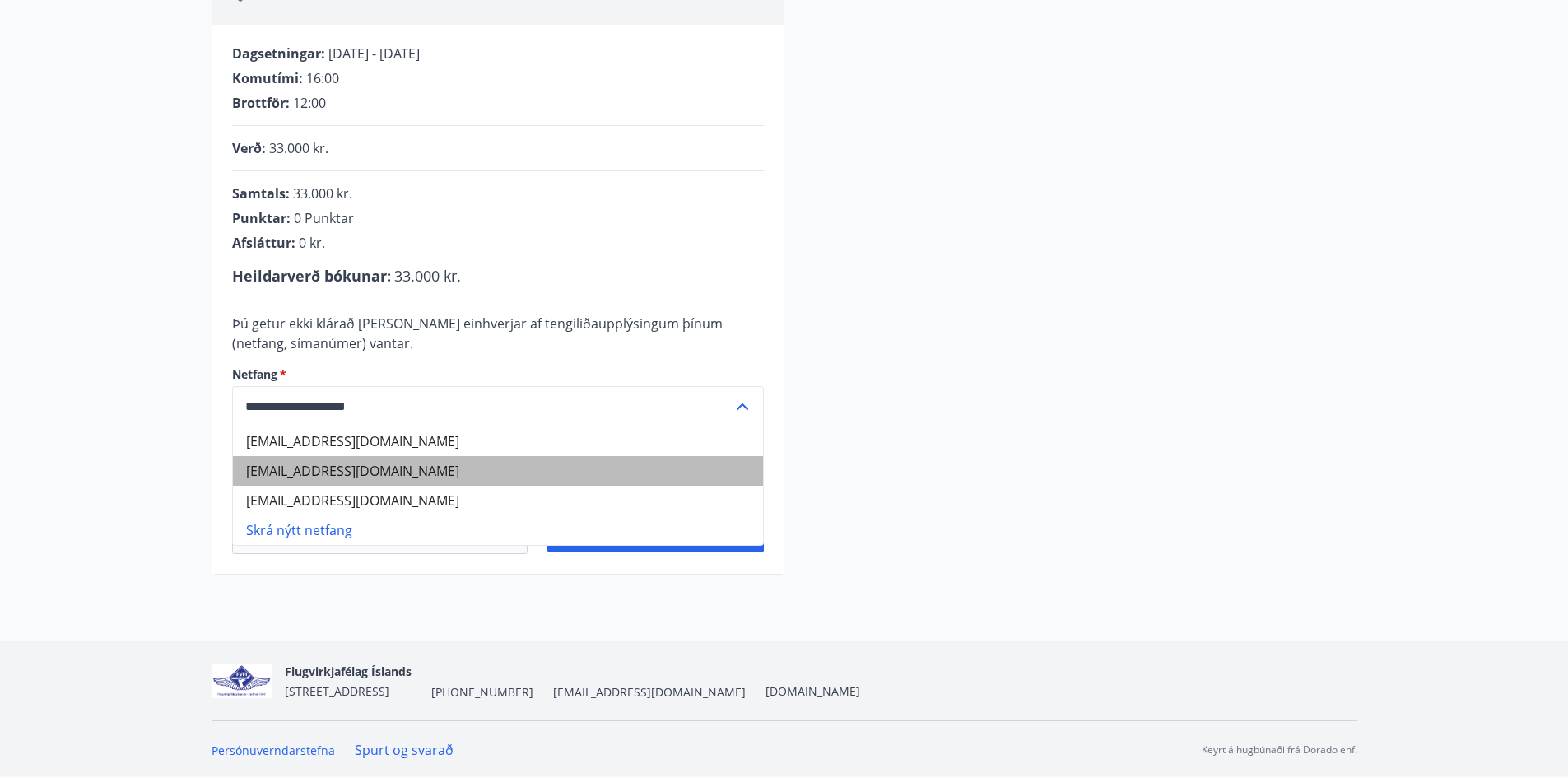
click at [367, 471] on li "helgaogellert@hotmail.com" at bounding box center [498, 471] width 530 height 30
type input "**********"
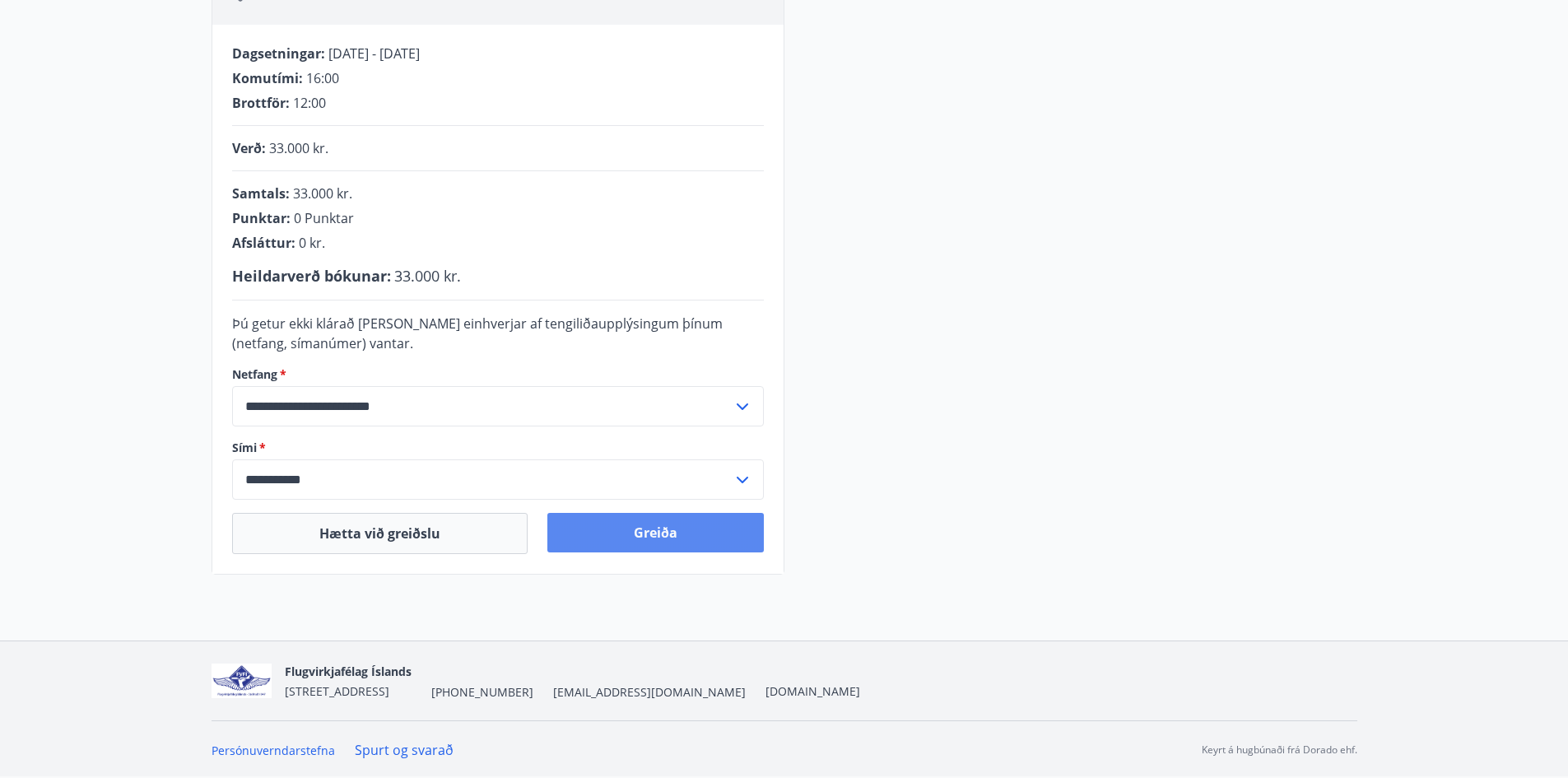
click at [669, 528] on button "Greiða" at bounding box center [655, 532] width 216 height 39
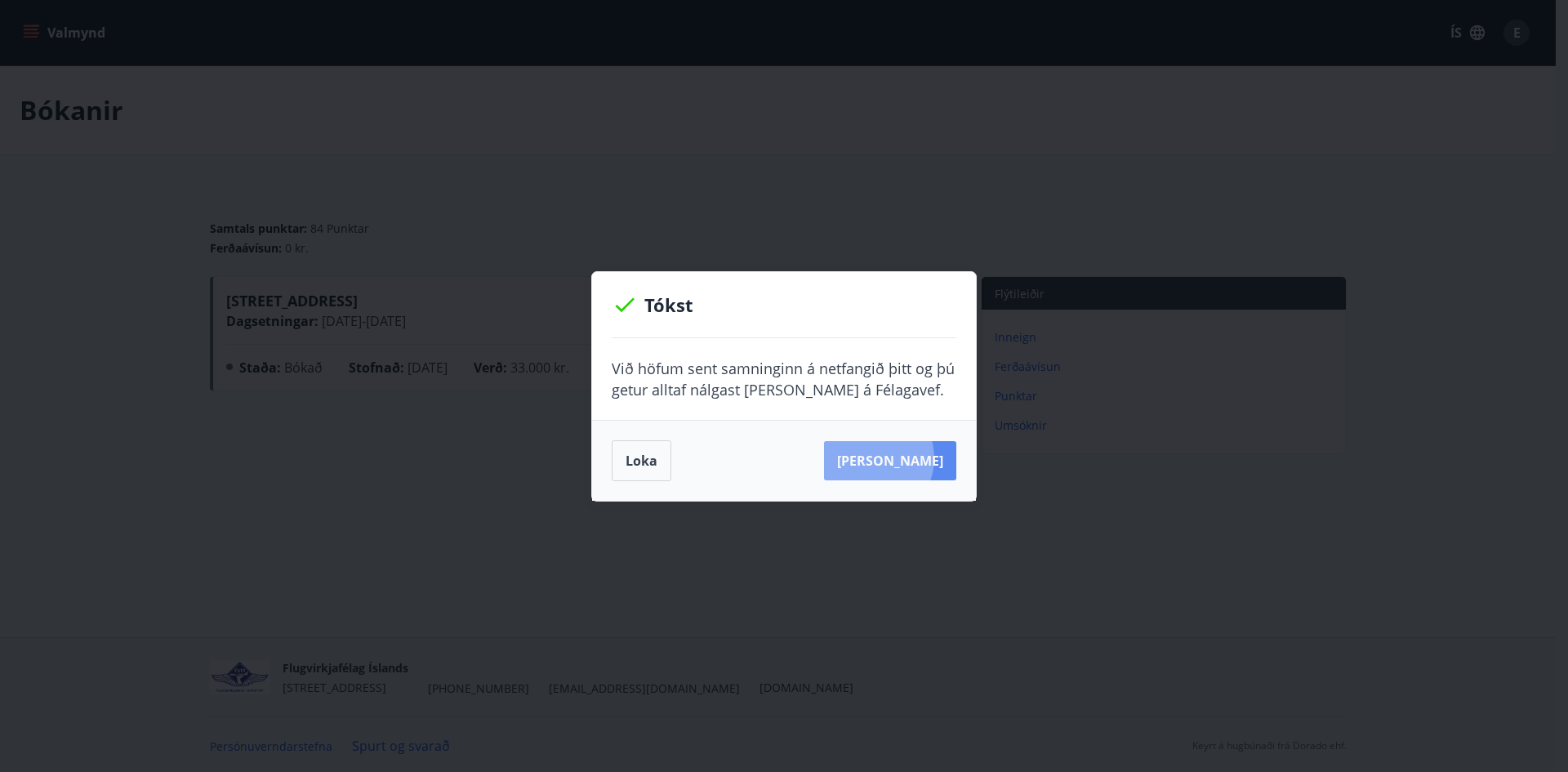
click at [895, 458] on button "[PERSON_NAME]" at bounding box center [890, 460] width 132 height 39
click at [636, 471] on button "Loka" at bounding box center [641, 460] width 60 height 41
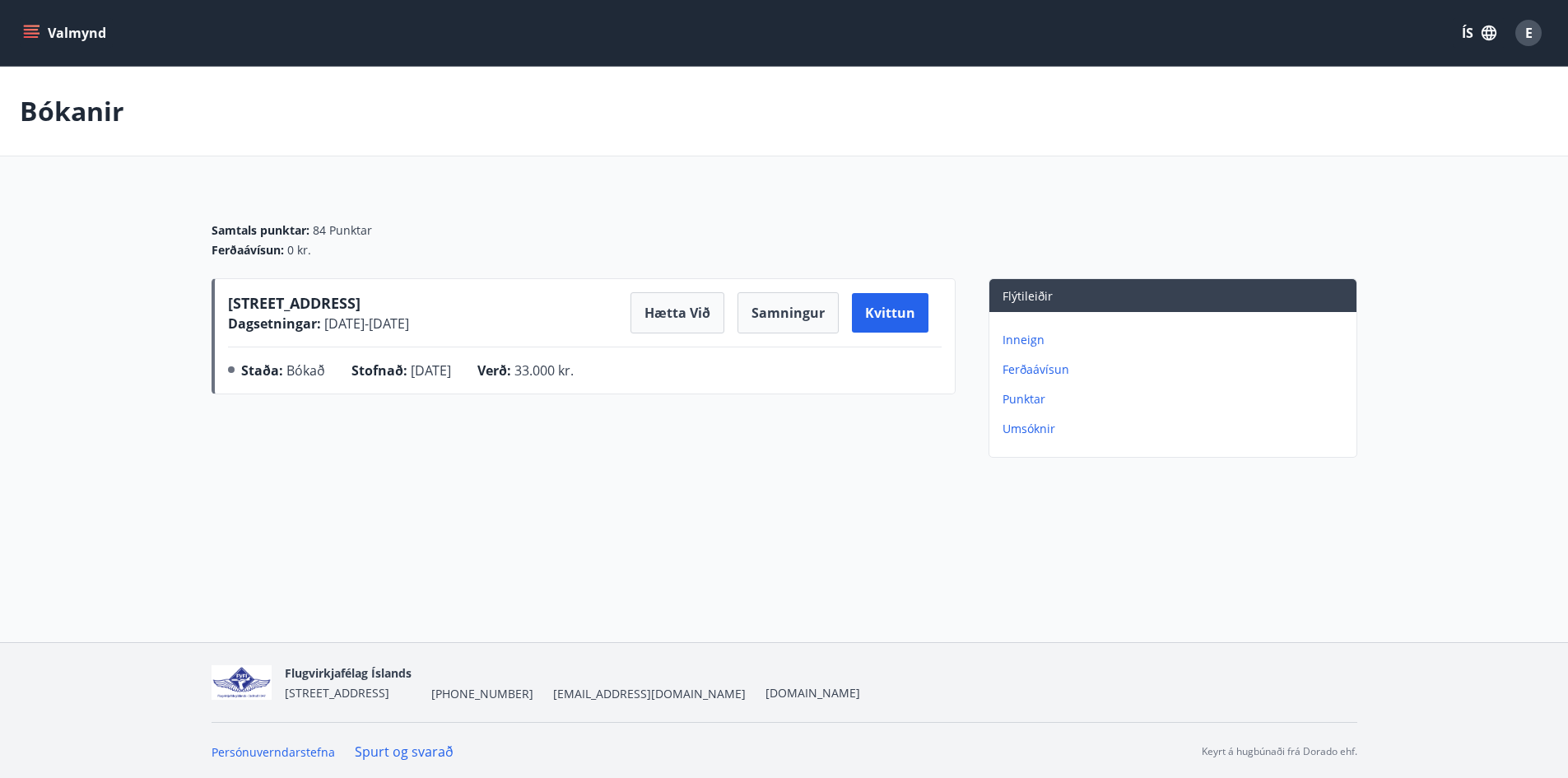
click at [34, 33] on icon "menu" at bounding box center [33, 33] width 18 height 2
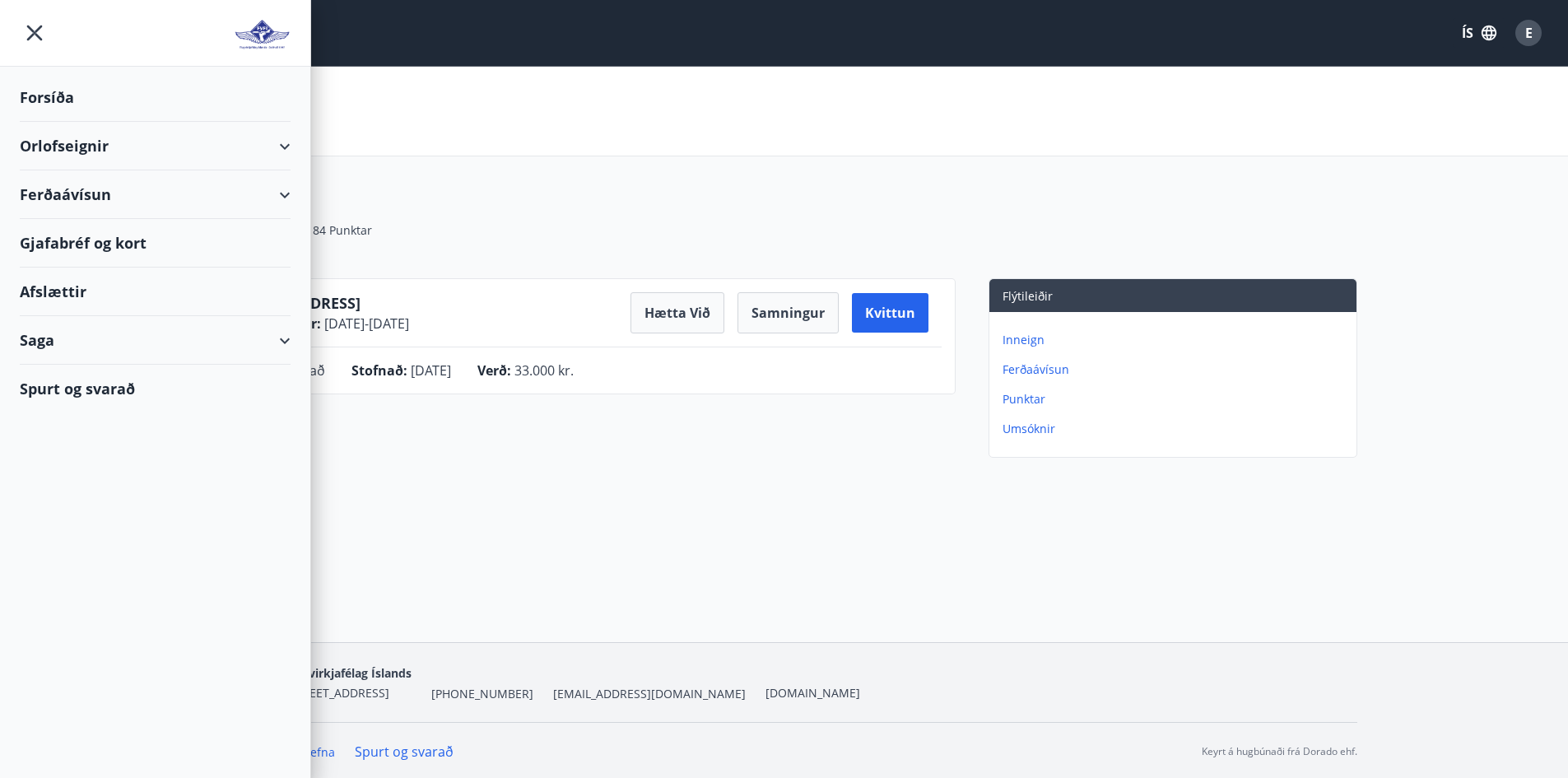
click at [93, 146] on div "Orlofseignir" at bounding box center [156, 146] width 271 height 49
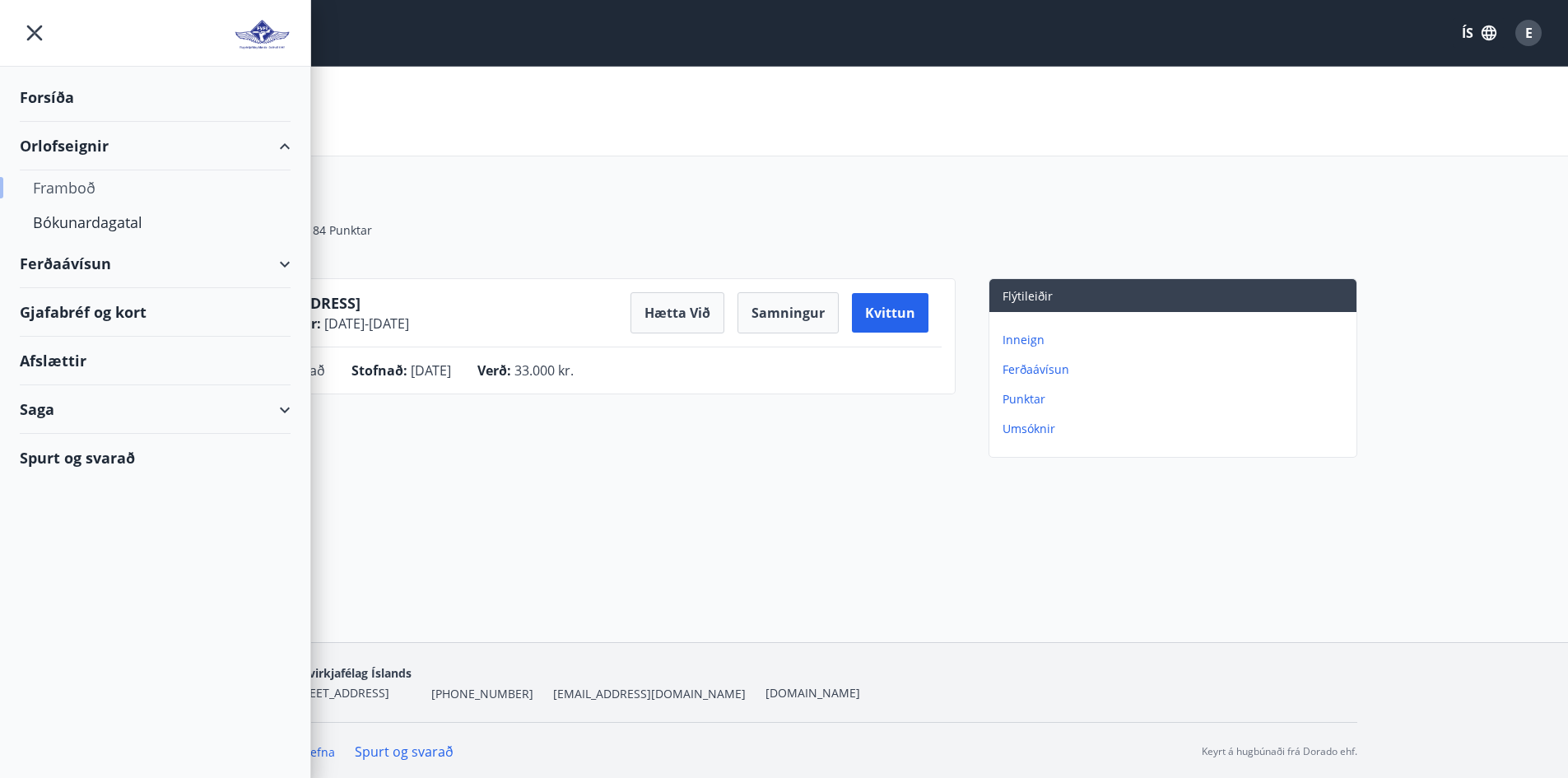
click at [75, 183] on div "Framboð" at bounding box center [155, 187] width 244 height 35
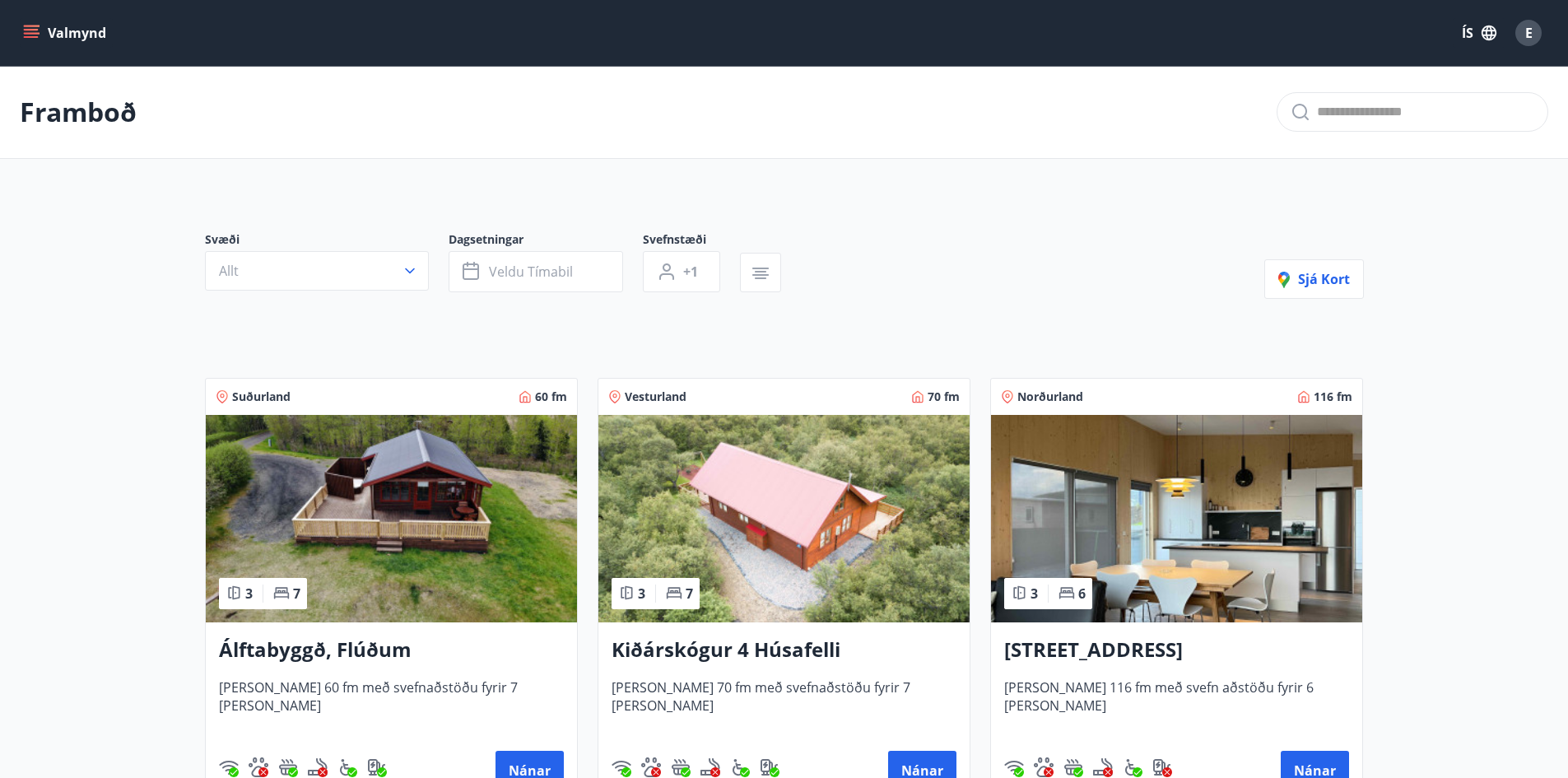
scroll to position [247, 0]
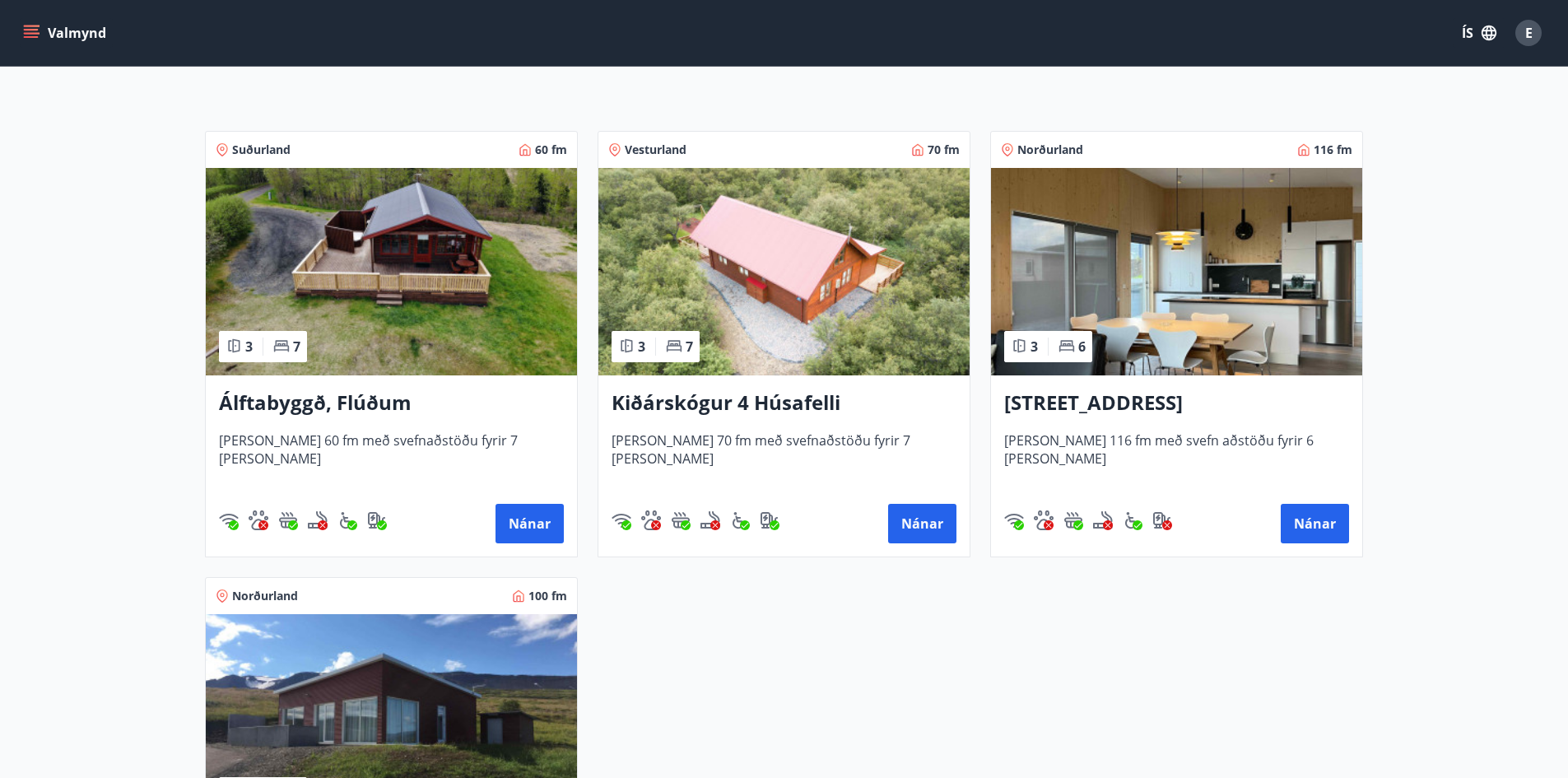
click at [383, 396] on h3 "Álftabyggð, Flúðum" at bounding box center [391, 402] width 345 height 30
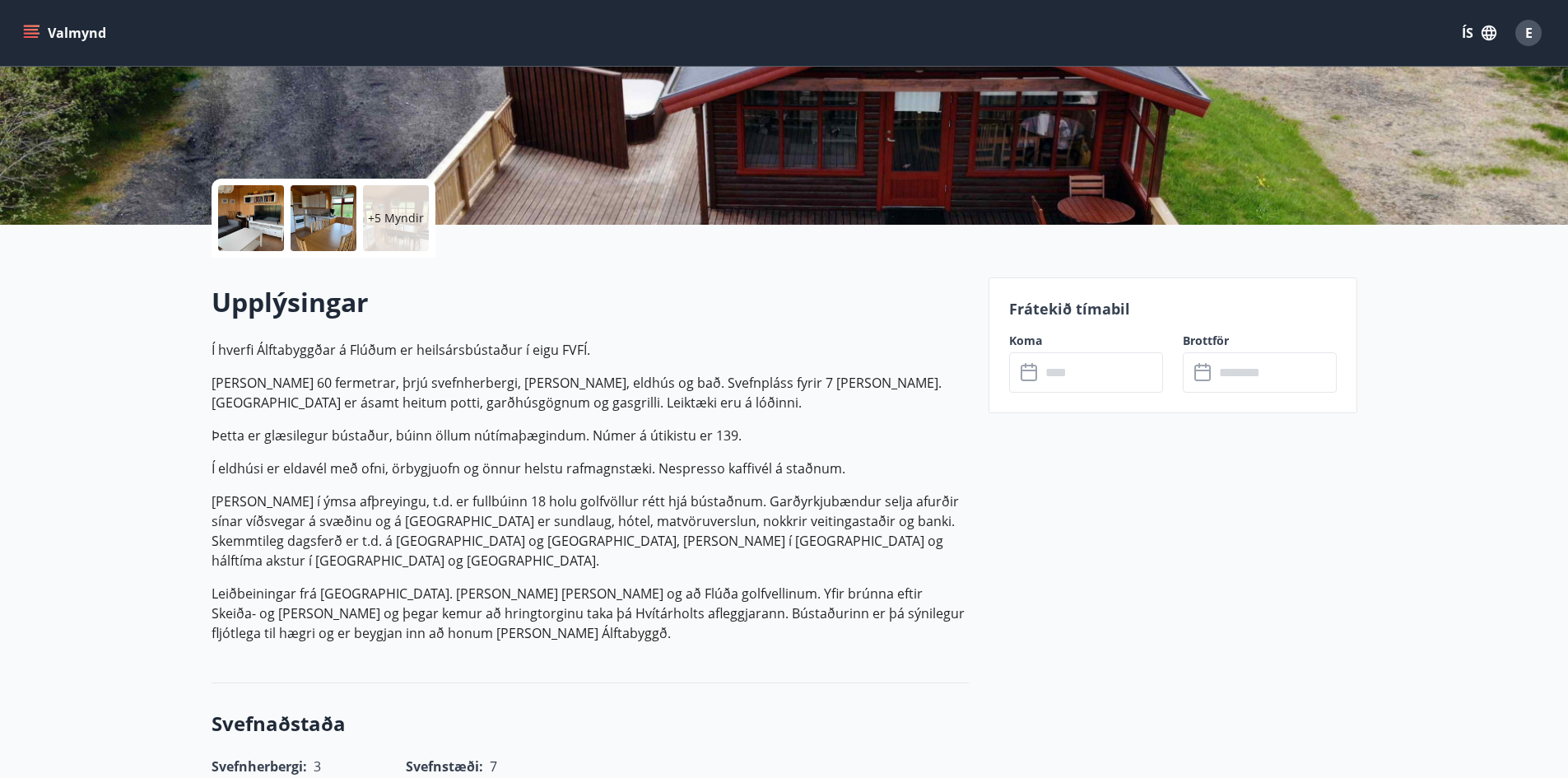
scroll to position [494, 0]
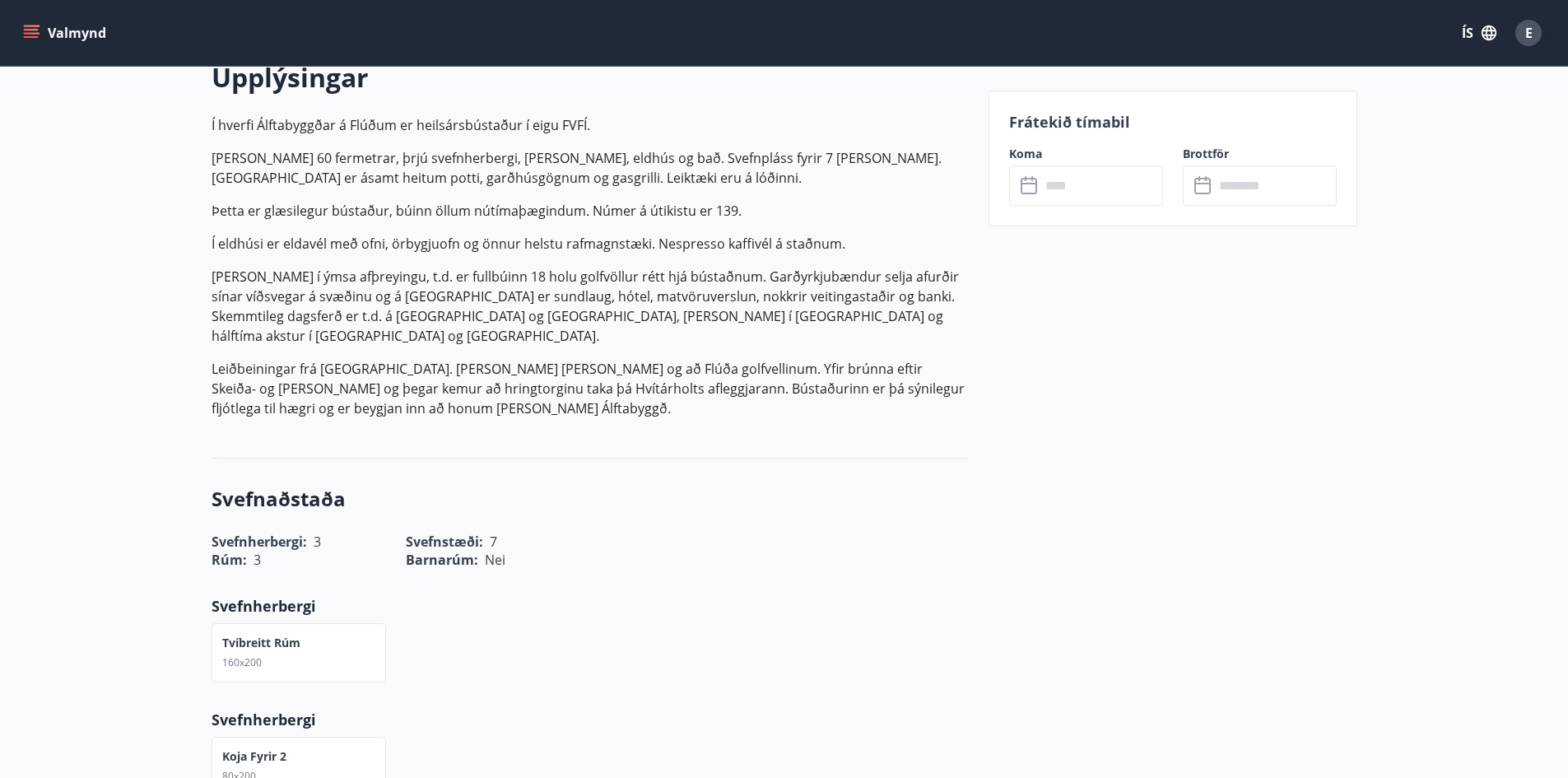
click at [1091, 190] on input "text" at bounding box center [1102, 185] width 123 height 40
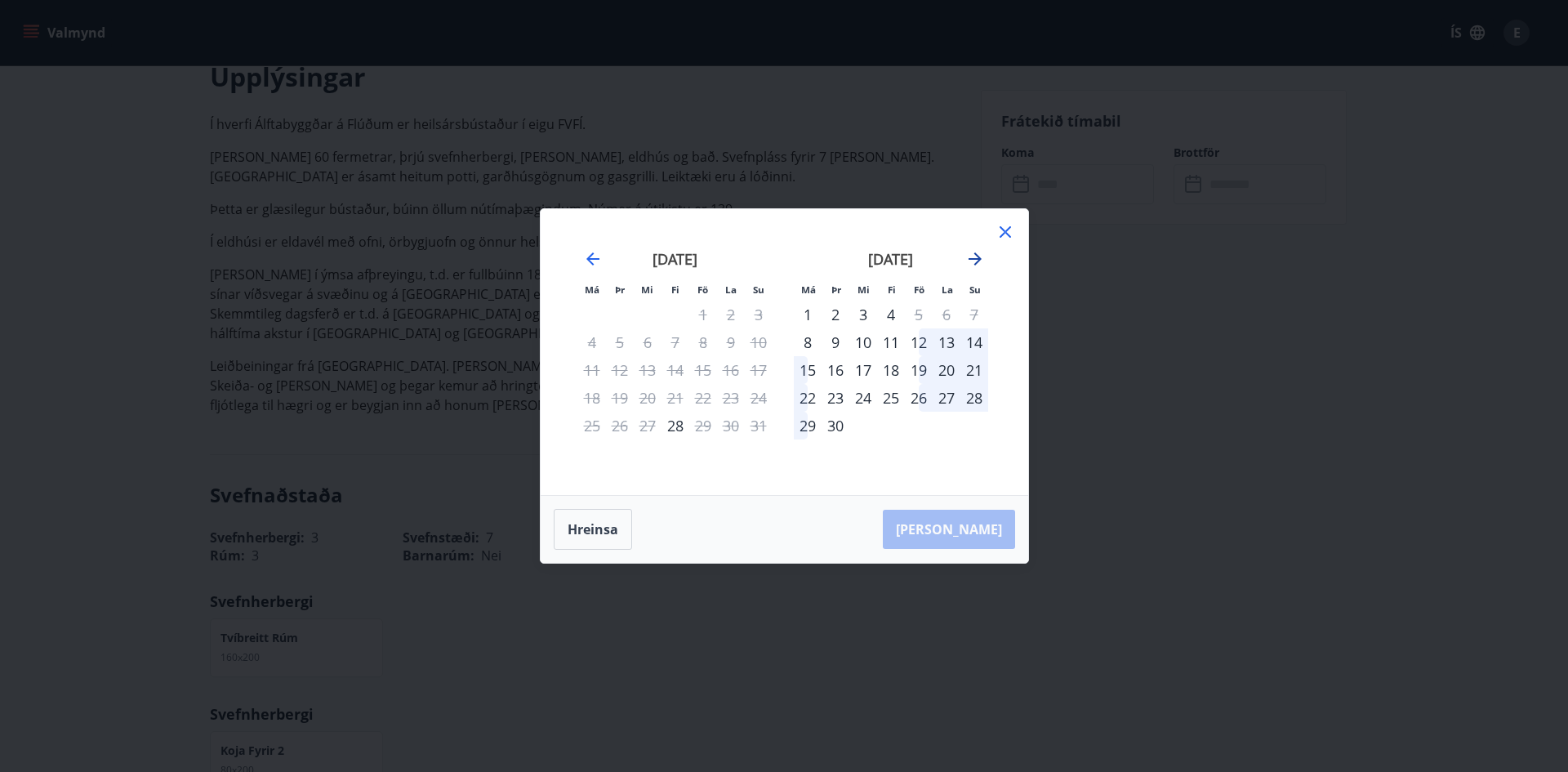
click at [974, 259] on icon "Move forward to switch to the next month." at bounding box center [975, 259] width 13 height 13
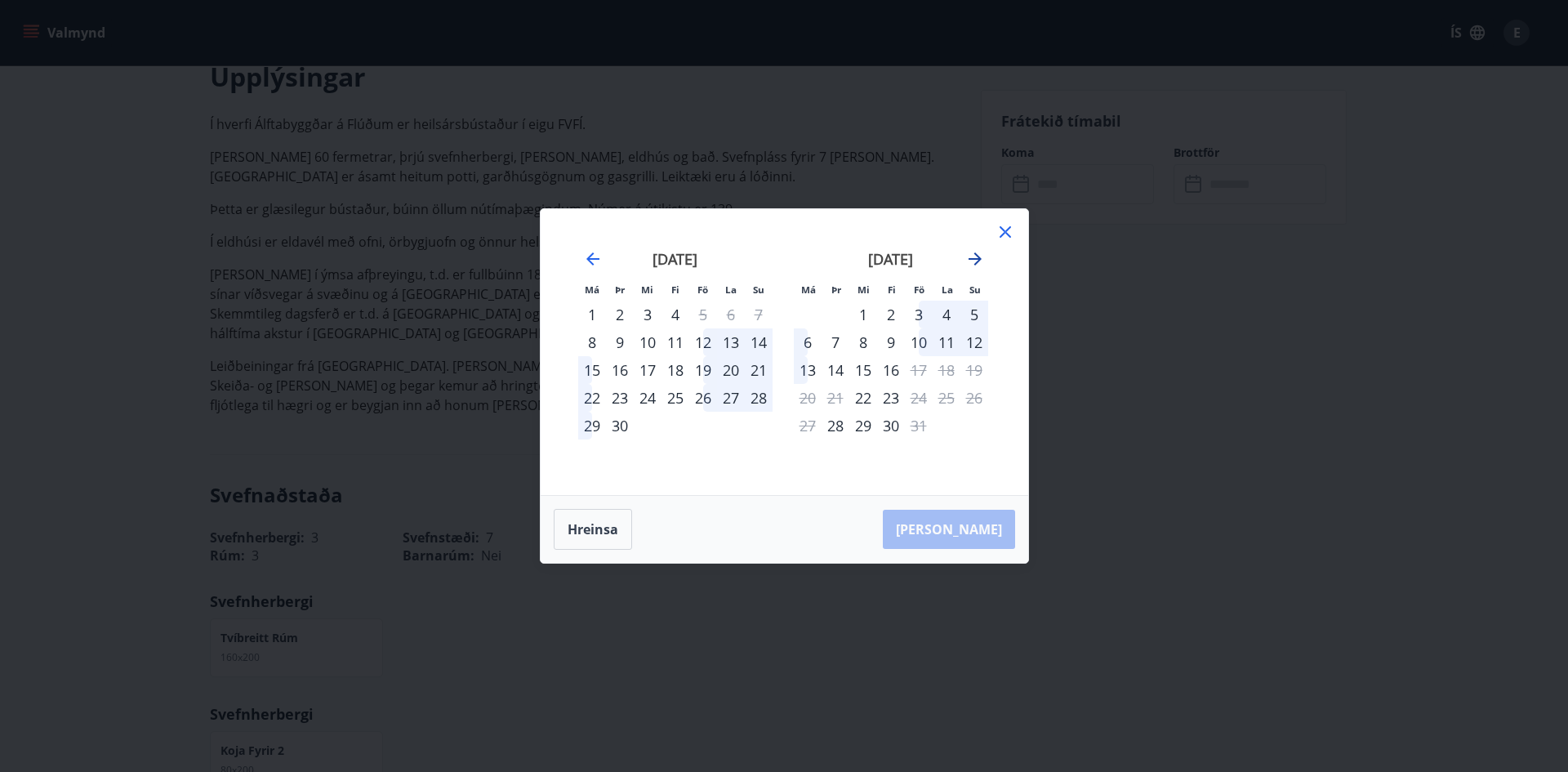
click at [974, 259] on icon "Move forward to switch to the next month." at bounding box center [975, 259] width 13 height 13
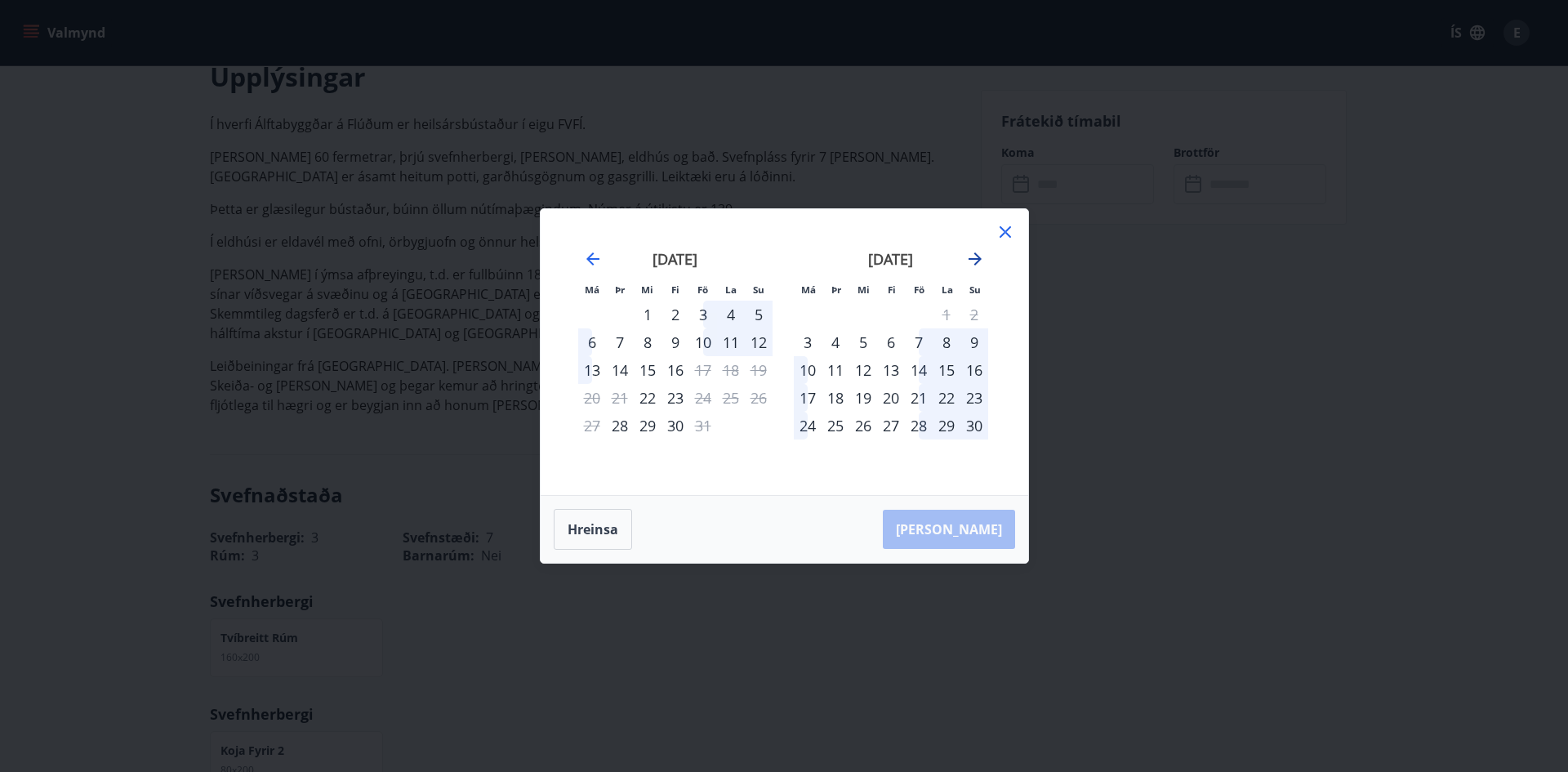
click at [974, 259] on icon "Move forward to switch to the next month." at bounding box center [975, 259] width 13 height 13
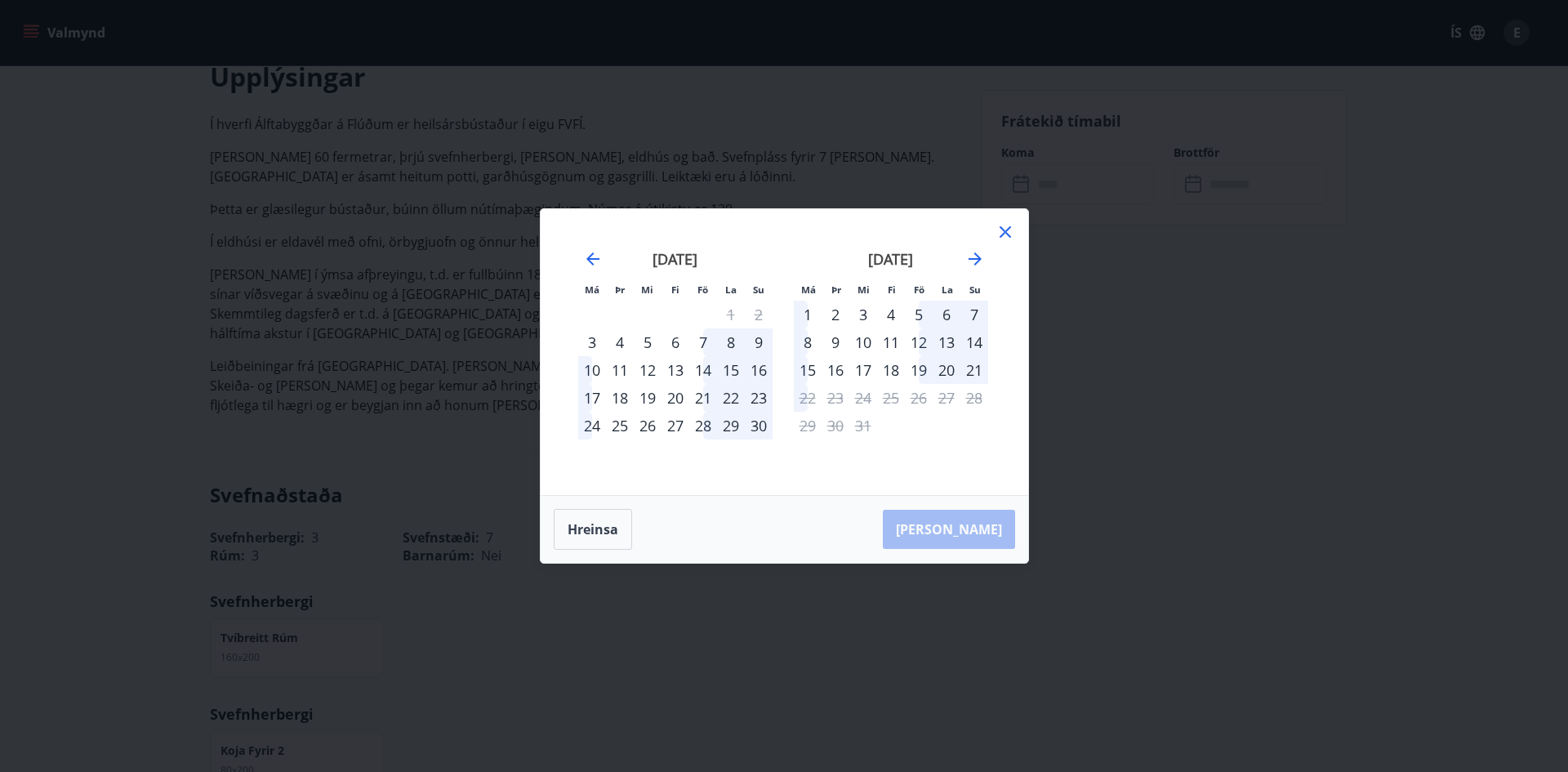
click at [999, 233] on icon at bounding box center [1005, 232] width 20 height 20
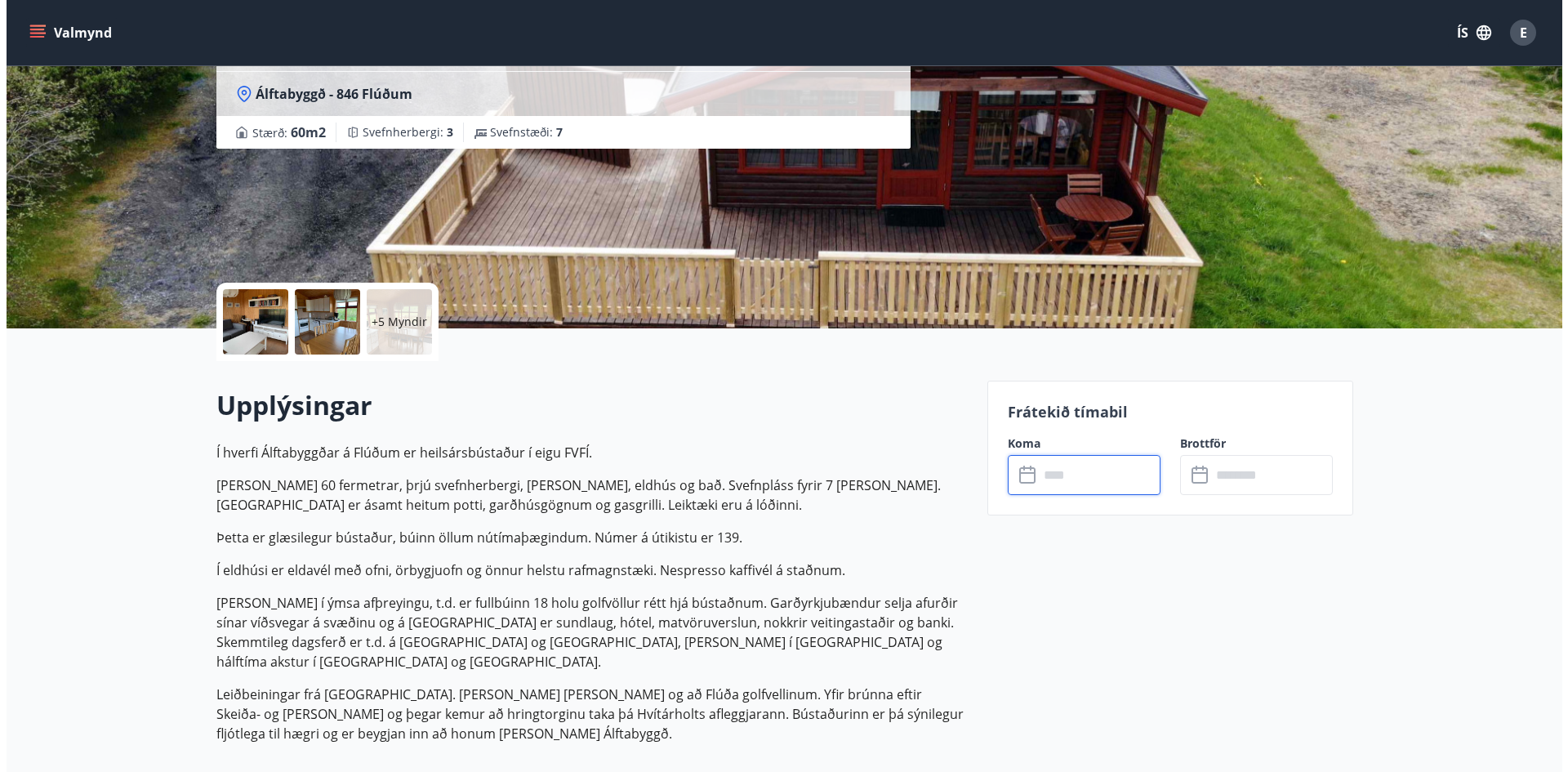
scroll to position [0, 0]
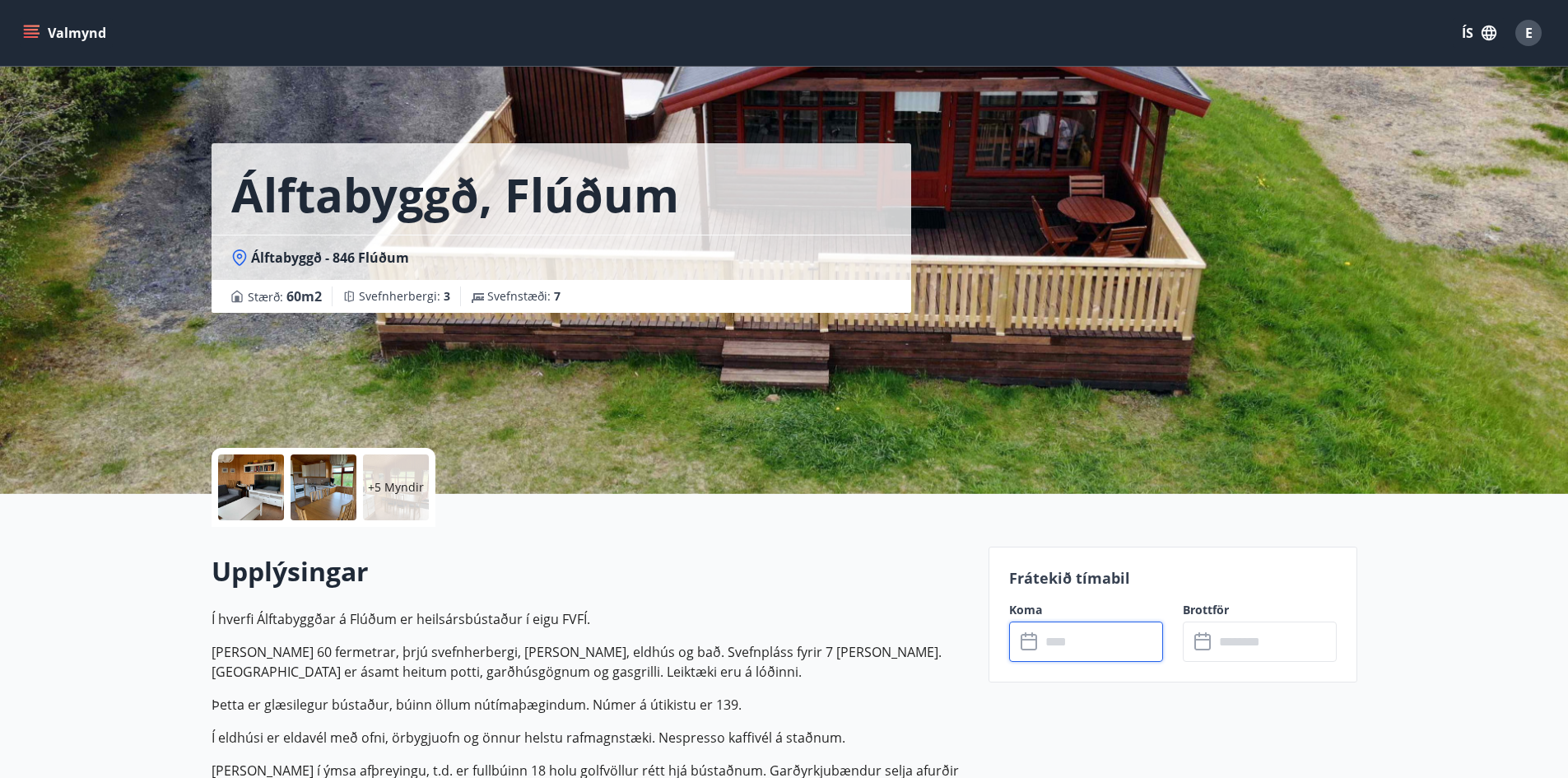
click at [393, 486] on p "+5 Myndir" at bounding box center [396, 487] width 56 height 16
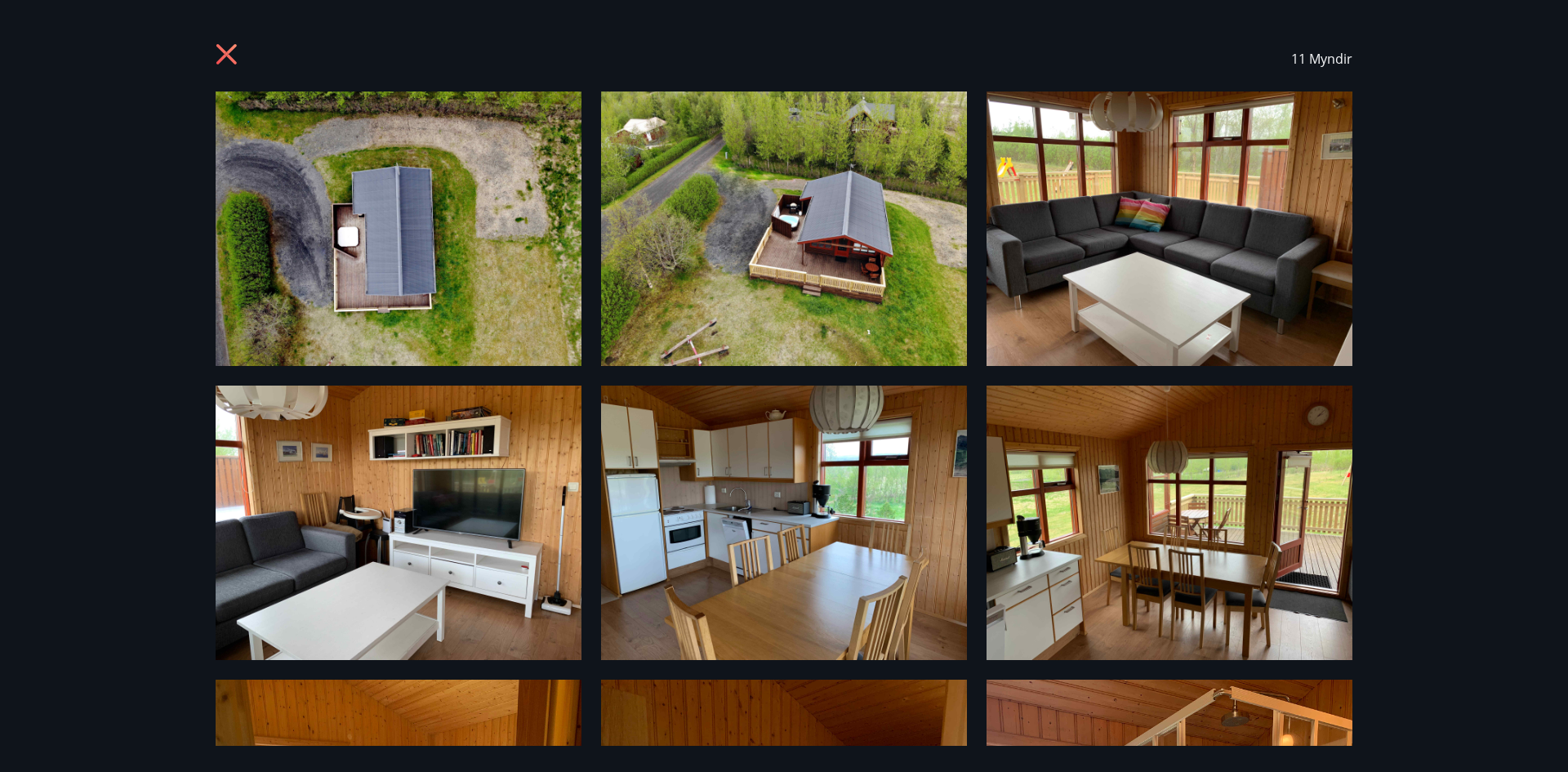
click at [231, 49] on icon at bounding box center [226, 53] width 20 height 20
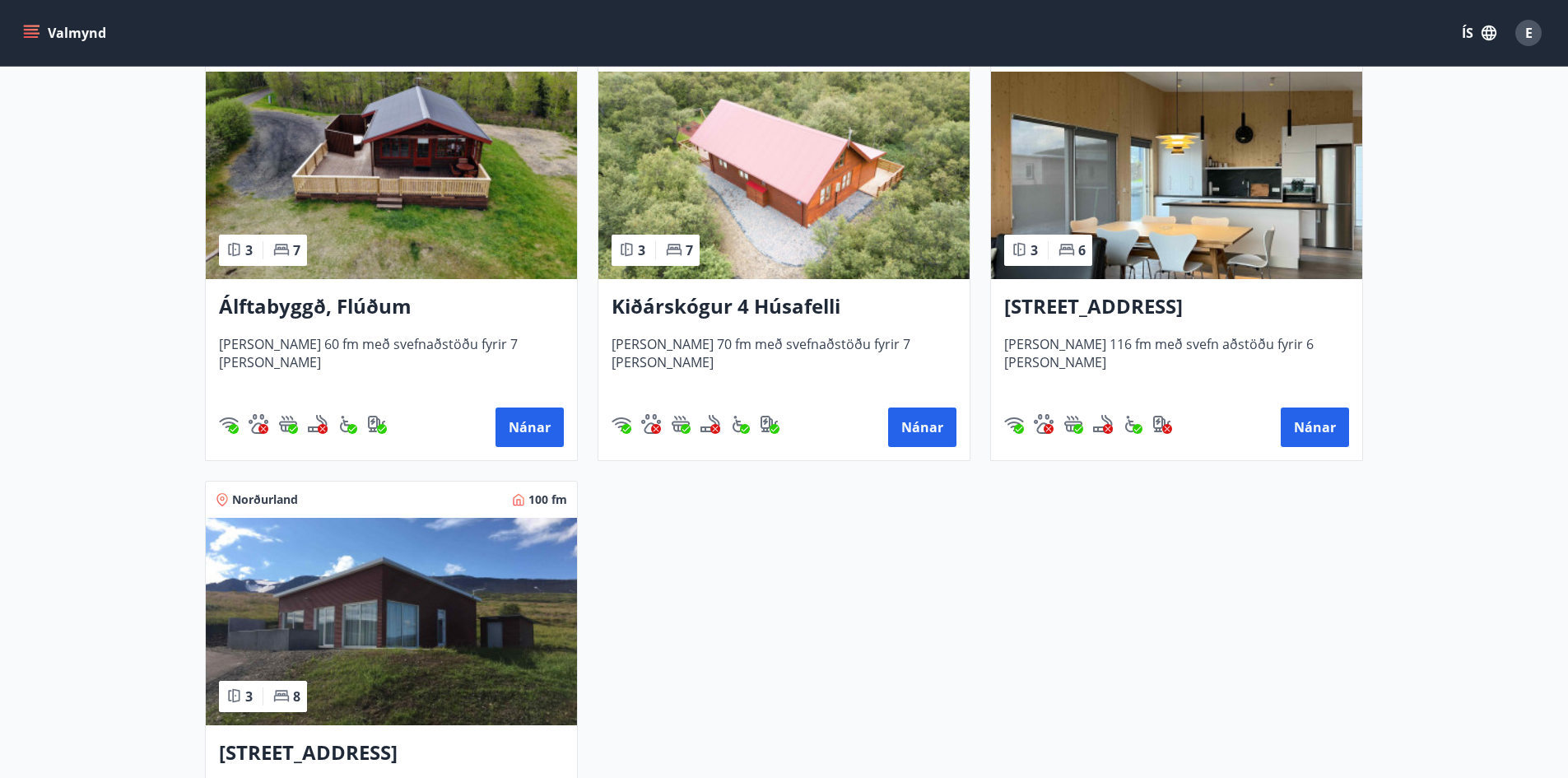
scroll to position [411, 0]
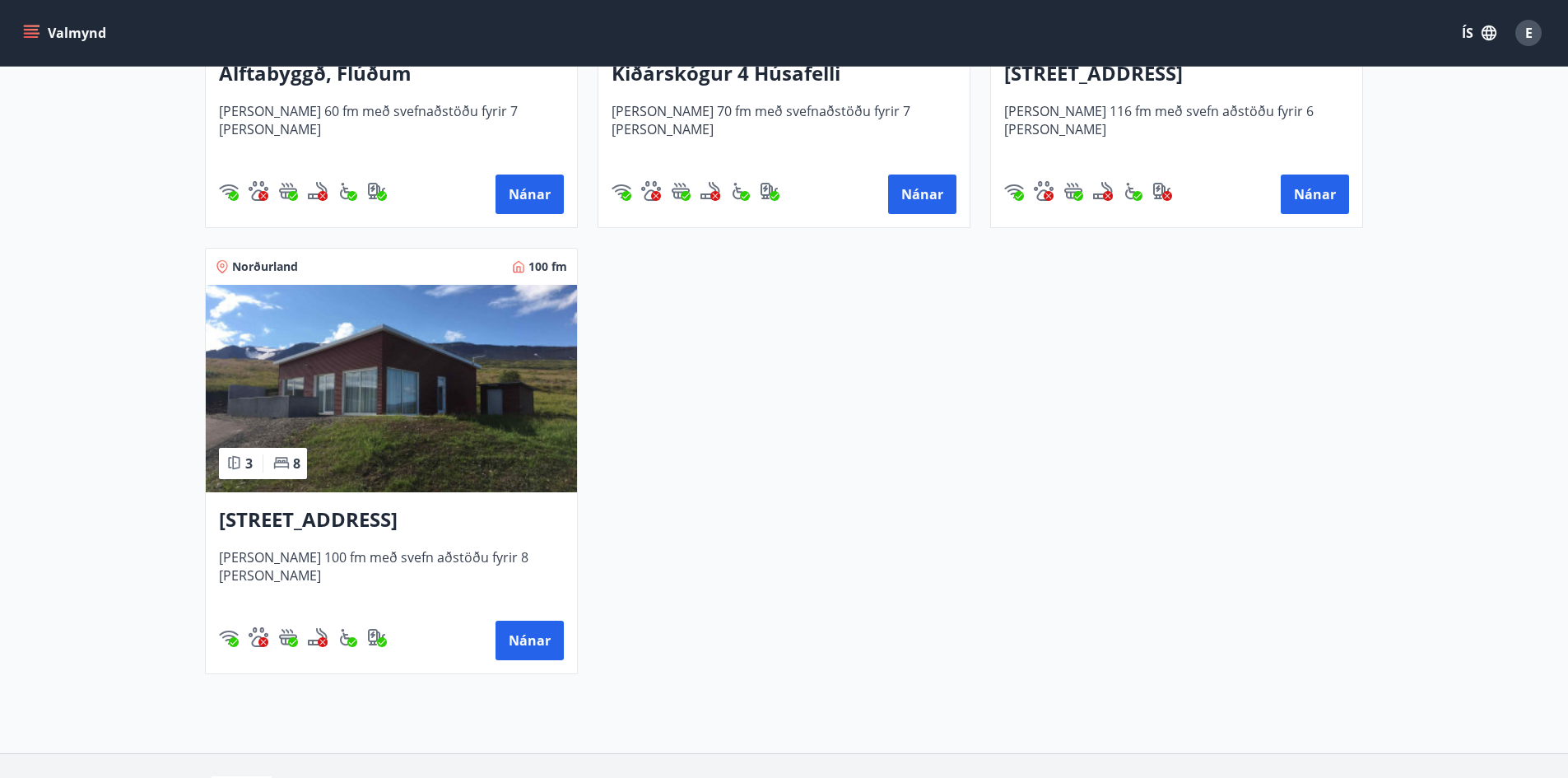
click at [323, 522] on h3 "[STREET_ADDRESS]" at bounding box center [391, 520] width 345 height 30
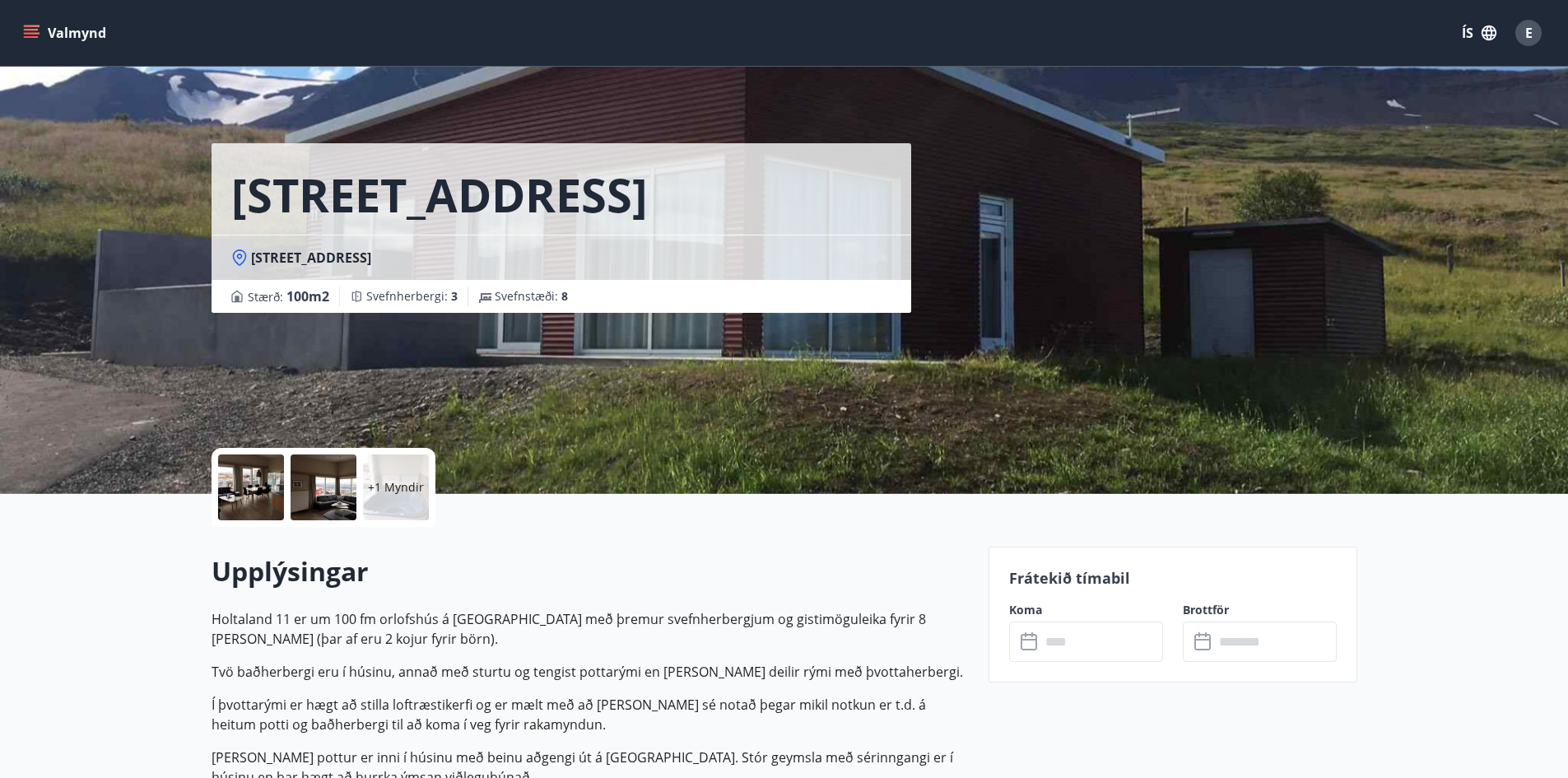
click at [403, 483] on p "+1 Myndir" at bounding box center [396, 487] width 56 height 16
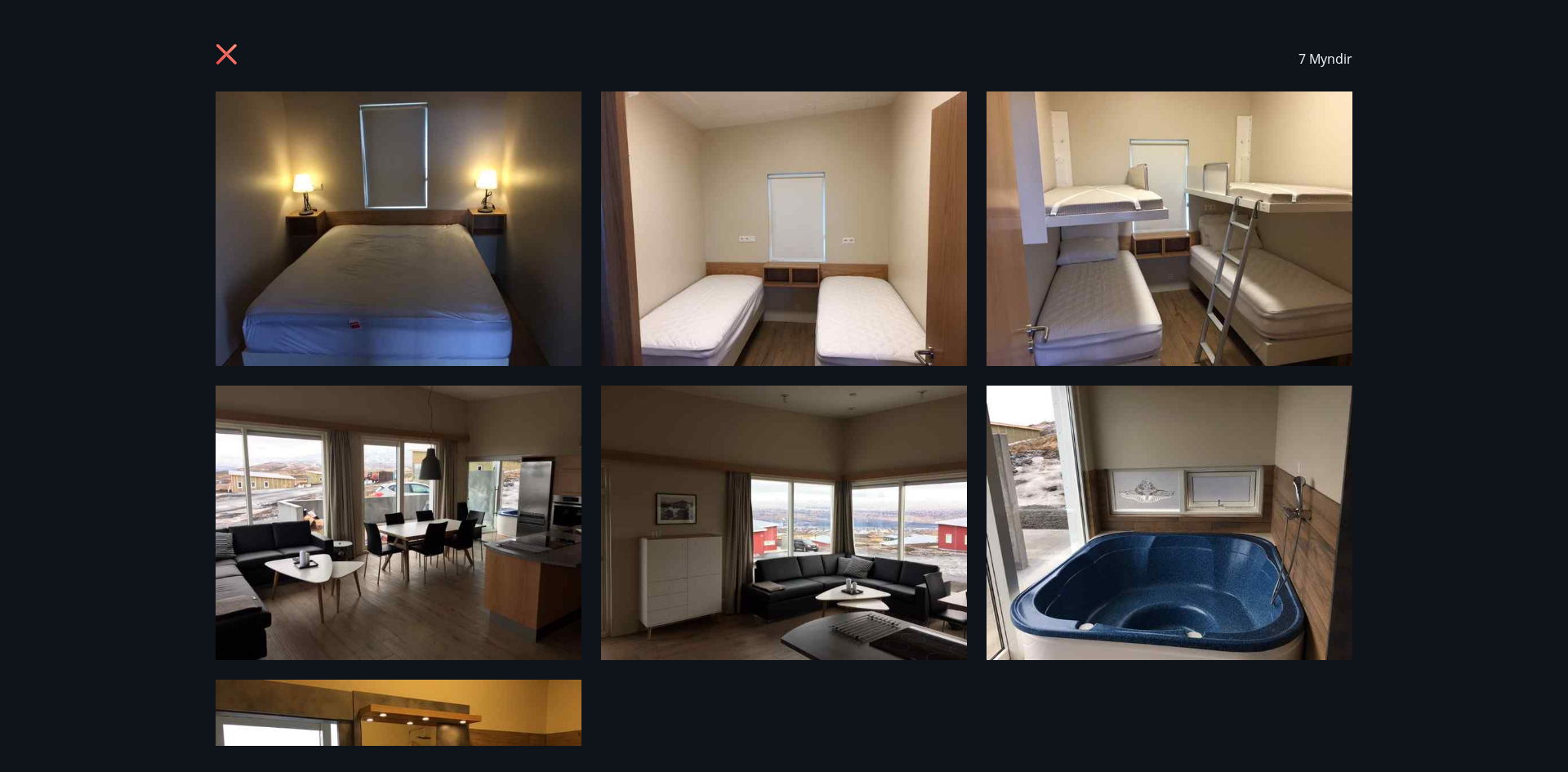
click at [228, 54] on icon at bounding box center [227, 54] width 4 height 4
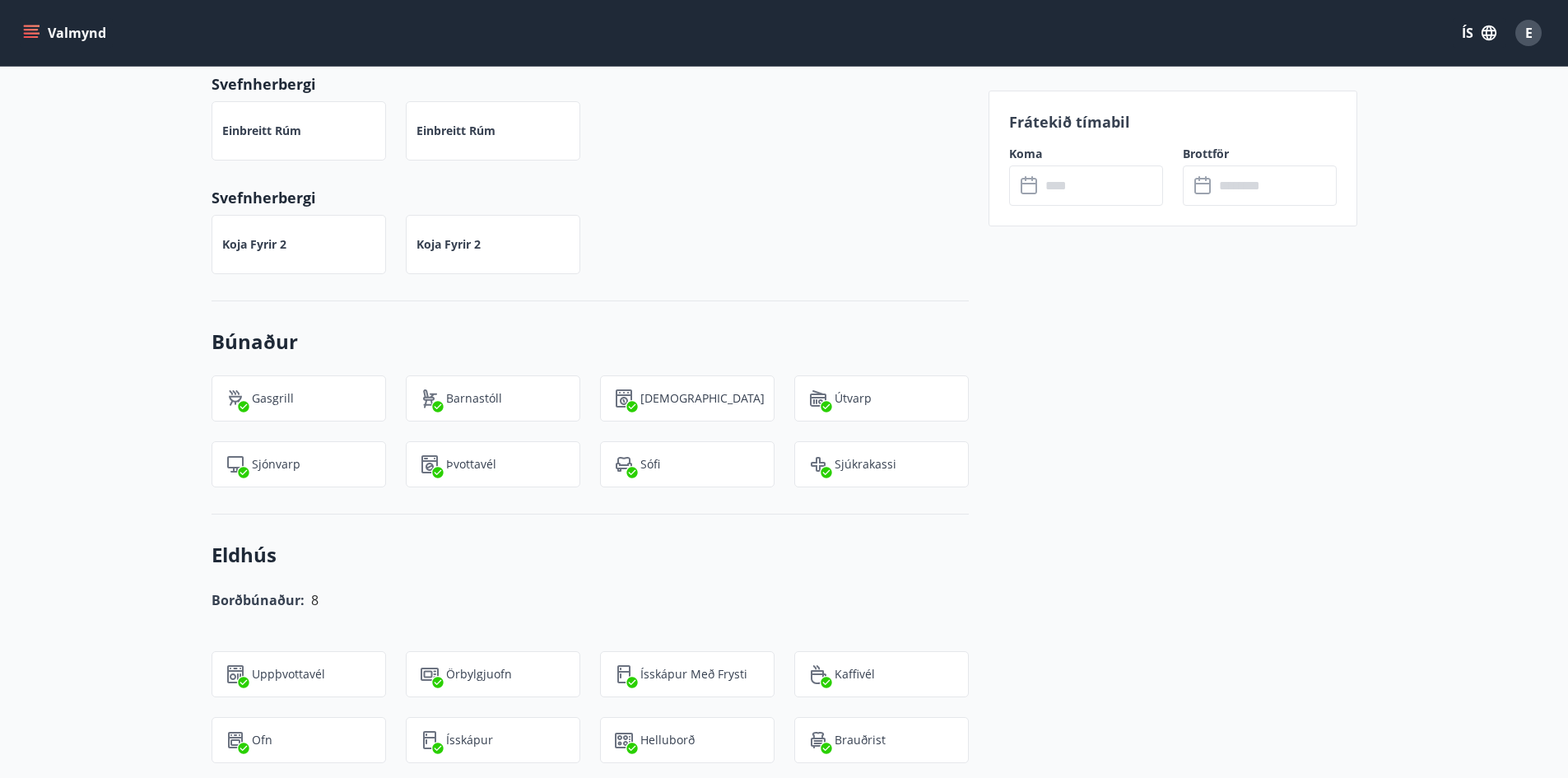
scroll to position [1481, 0]
